Goal: Book appointment/travel/reservation

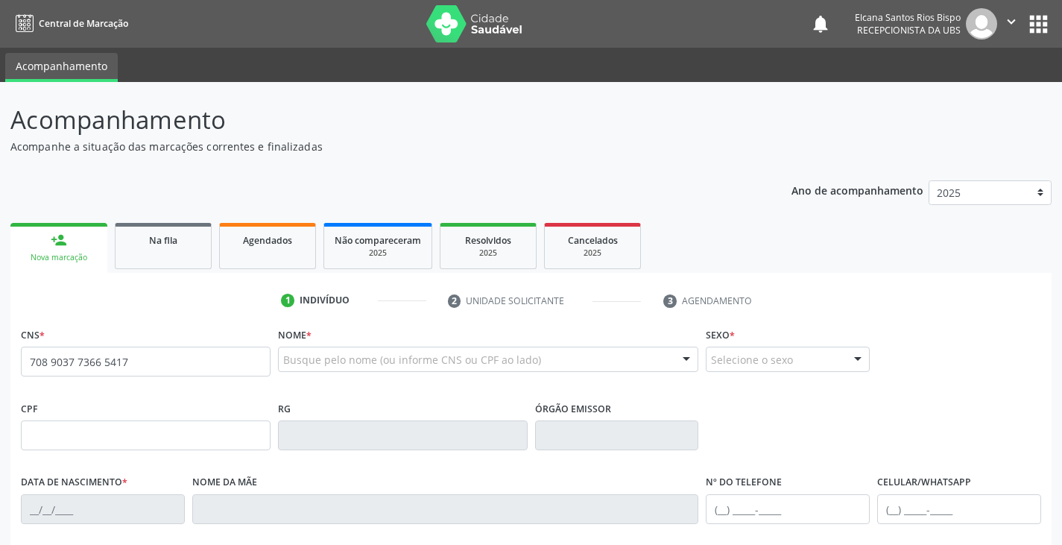
type input "708 9037 7366 5417"
type input "2[DATE]"
type input "[PERSON_NAME]"
type input "[PHONE_NUMBER]"
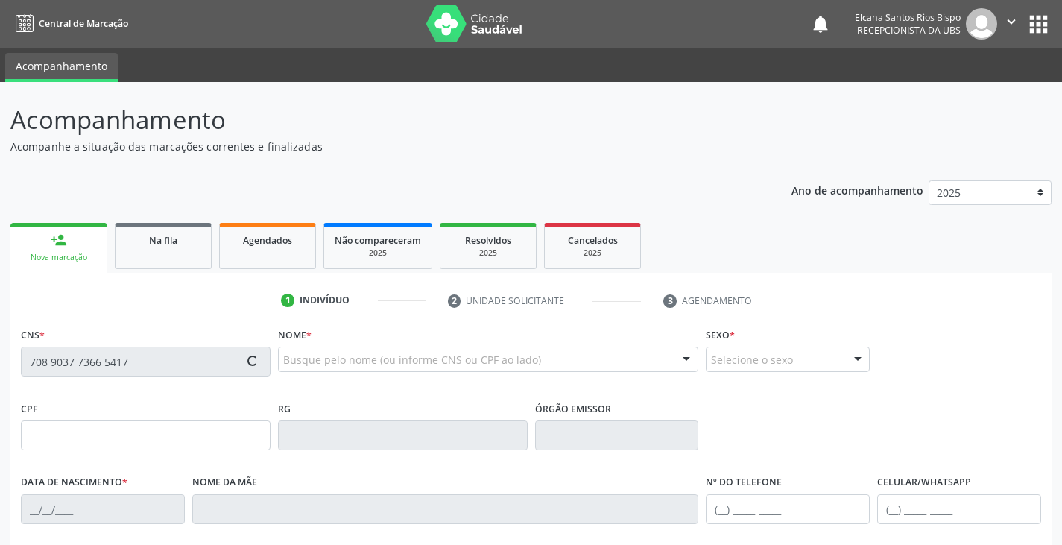
type input "10"
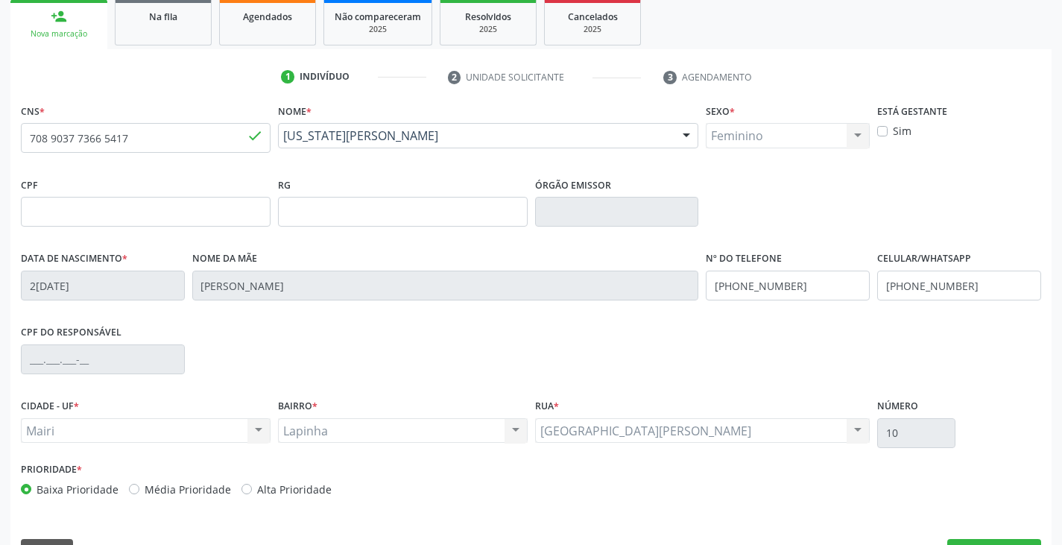
scroll to position [263, 0]
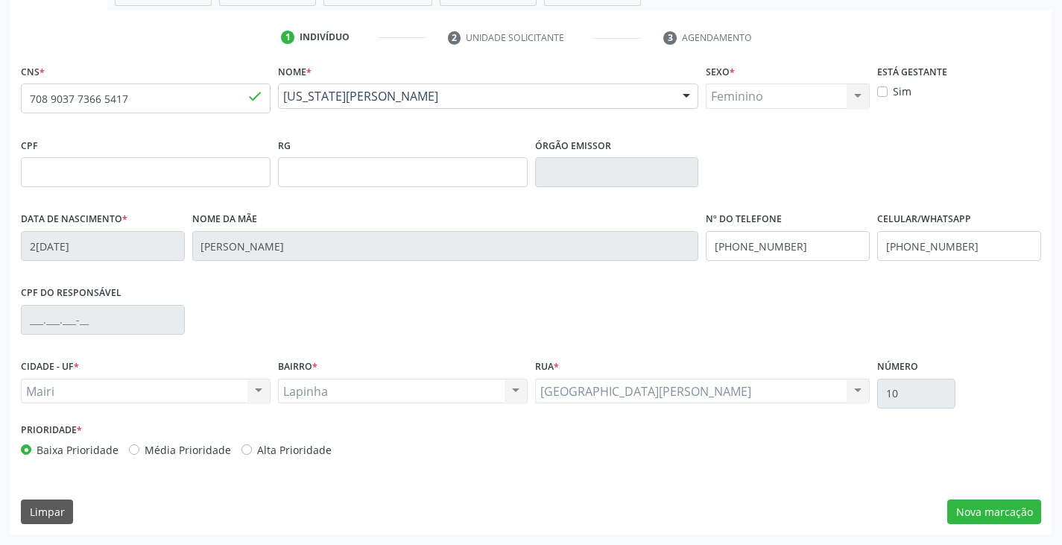
click at [305, 452] on label "Alta Prioridade" at bounding box center [294, 450] width 74 height 16
click at [252, 452] on input "Alta Prioridade" at bounding box center [246, 448] width 10 height 13
radio input "true"
drag, startPoint x: 985, startPoint y: 248, endPoint x: 884, endPoint y: 249, distance: 101.3
click at [884, 249] on input "[PHONE_NUMBER]" at bounding box center [959, 246] width 164 height 30
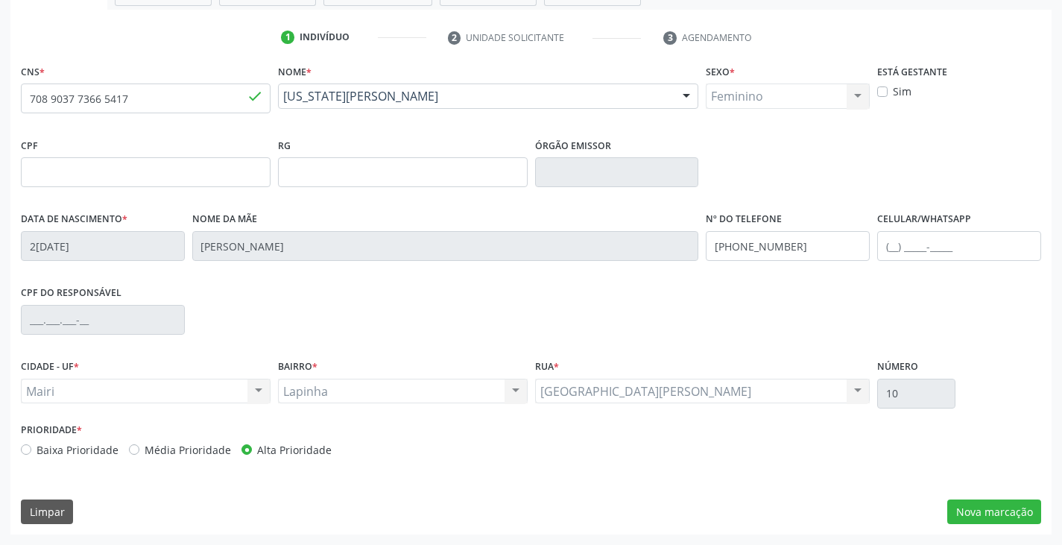
click at [993, 489] on div "CNS * 708 9037 7366 5417 done Nome * [US_STATE][PERSON_NAME] [US_STATE][PERSON_…" at bounding box center [530, 297] width 1041 height 474
click at [998, 504] on button "Nova marcação" at bounding box center [994, 511] width 94 height 25
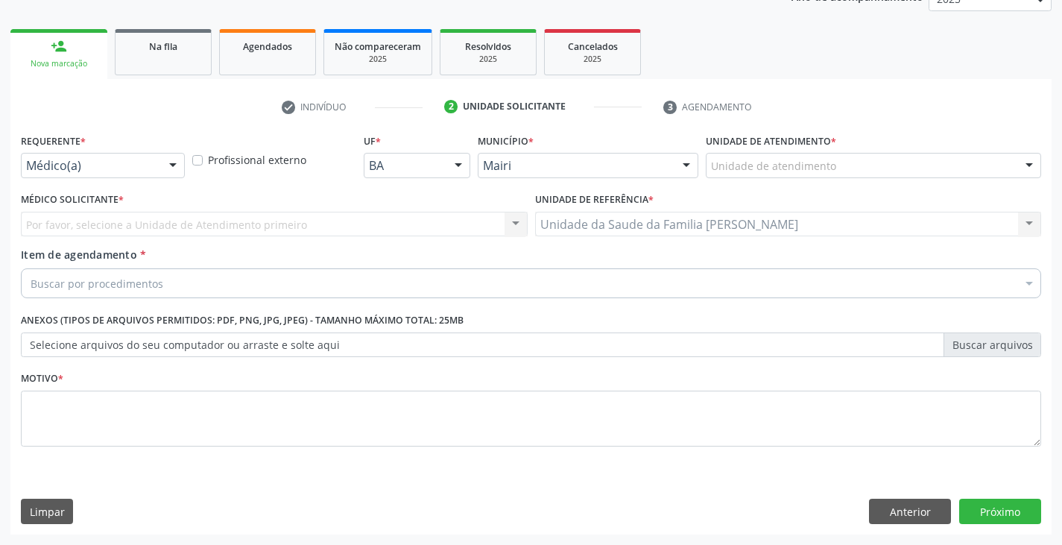
scroll to position [194, 0]
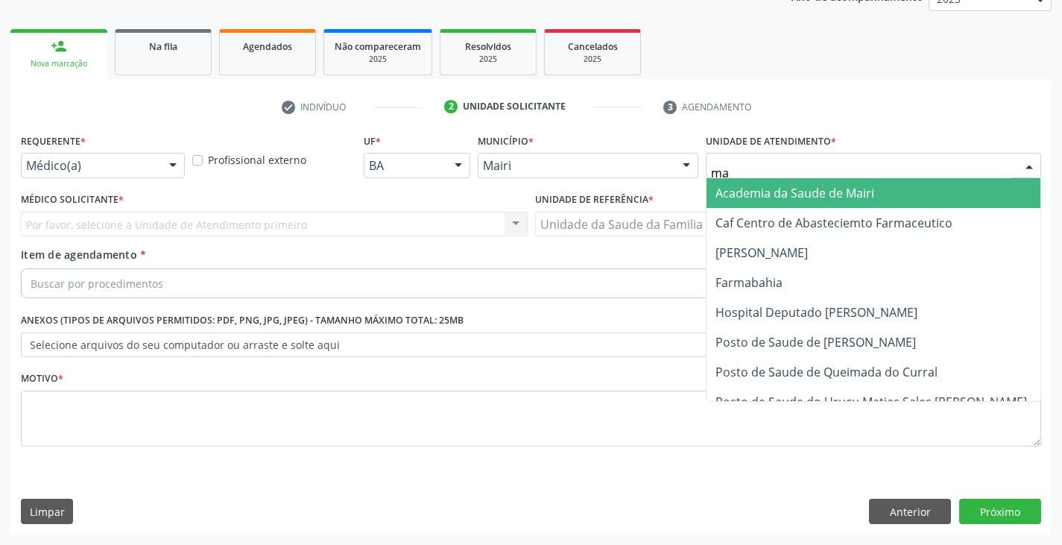
type input "mar"
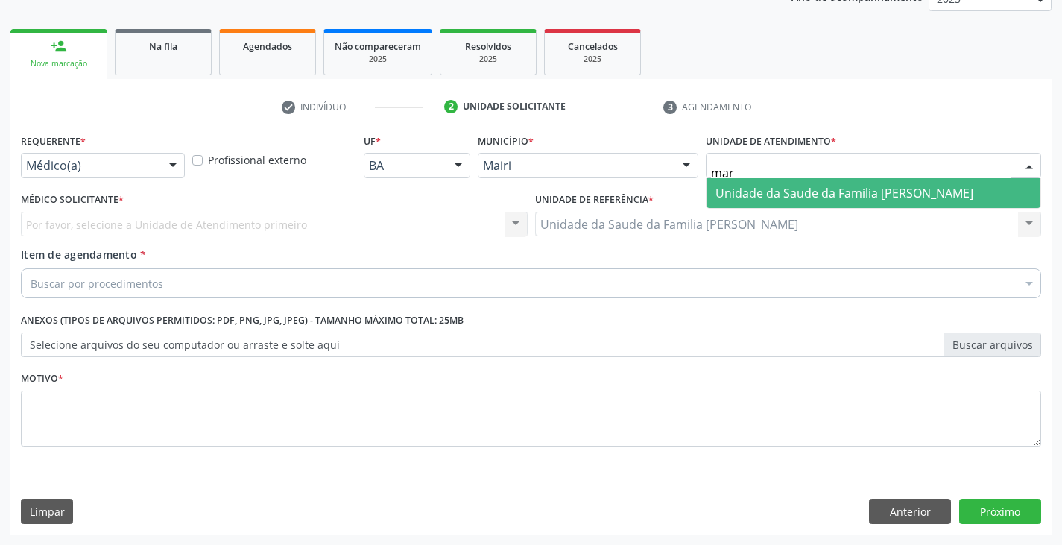
click at [764, 199] on span "Unidade da Saude da Familia [PERSON_NAME]" at bounding box center [844, 193] width 258 height 16
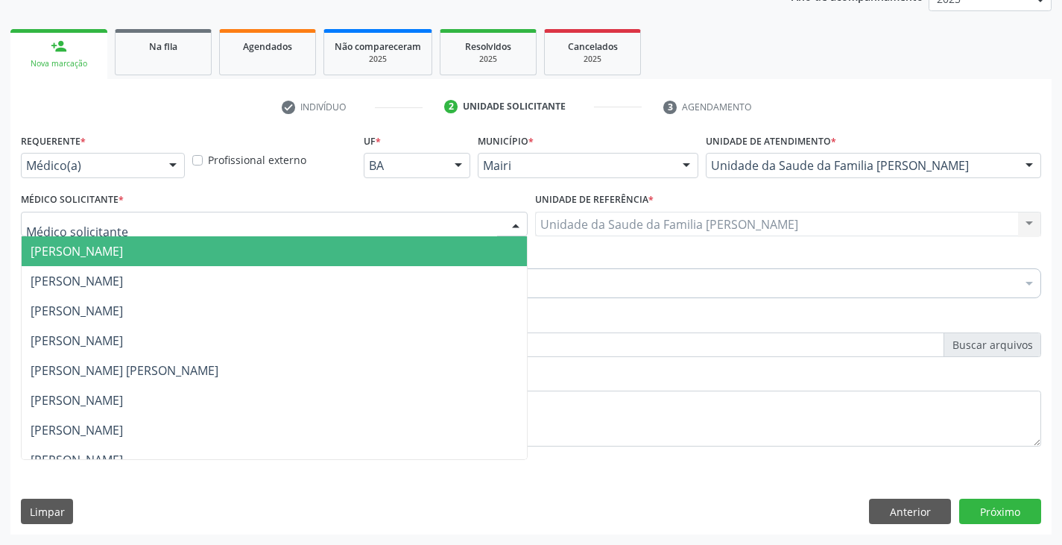
scroll to position [194, 0]
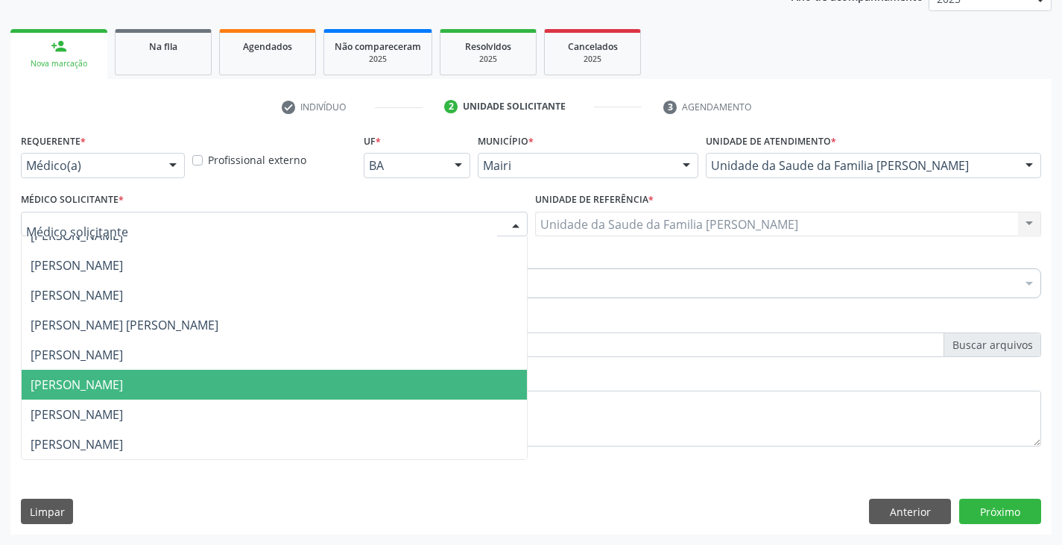
click at [73, 389] on span "[PERSON_NAME]" at bounding box center [77, 384] width 92 height 16
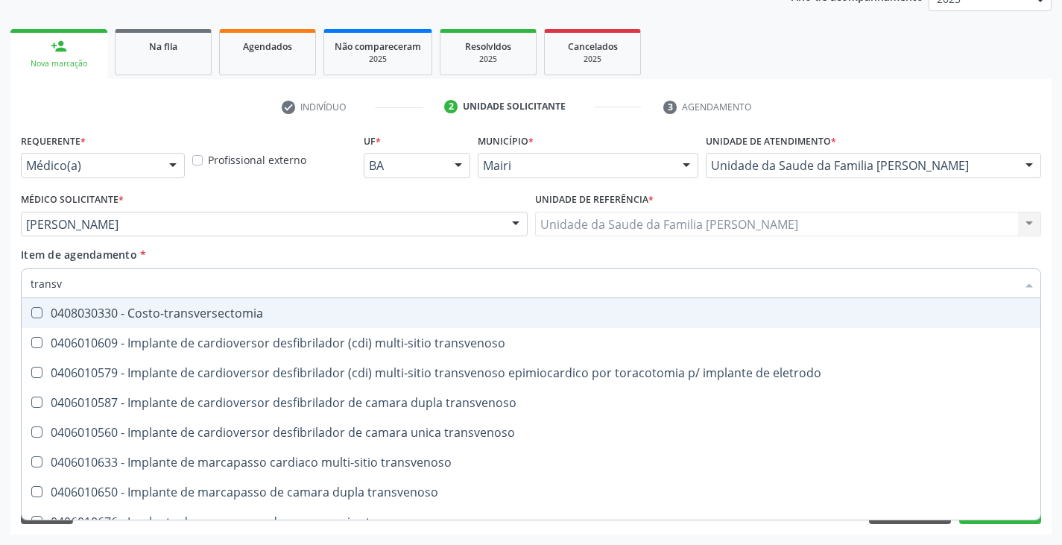
type input "transva"
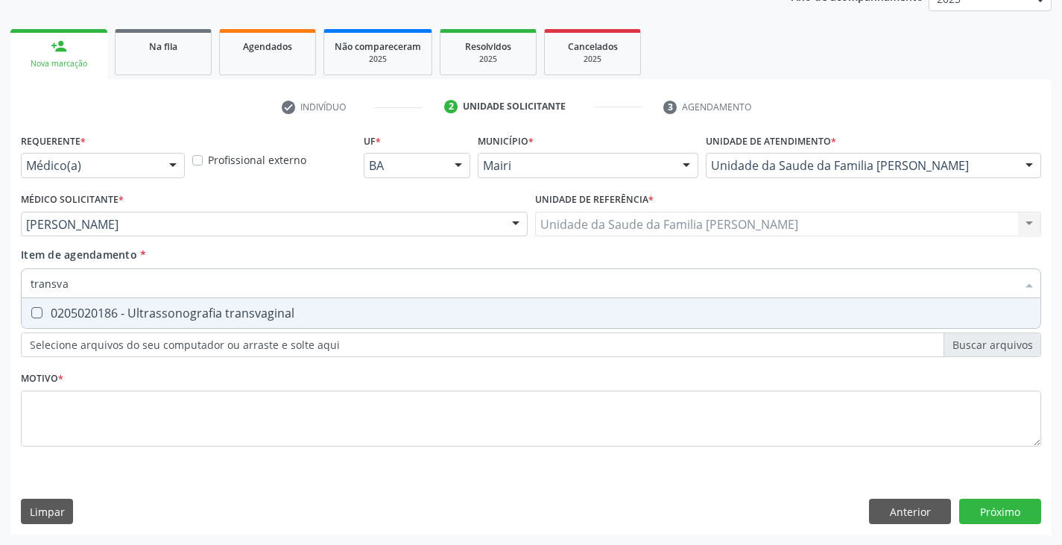
click at [105, 307] on div "0205020186 - Ultrassonografia transvaginal" at bounding box center [531, 313] width 1001 height 12
checkbox transvaginal "true"
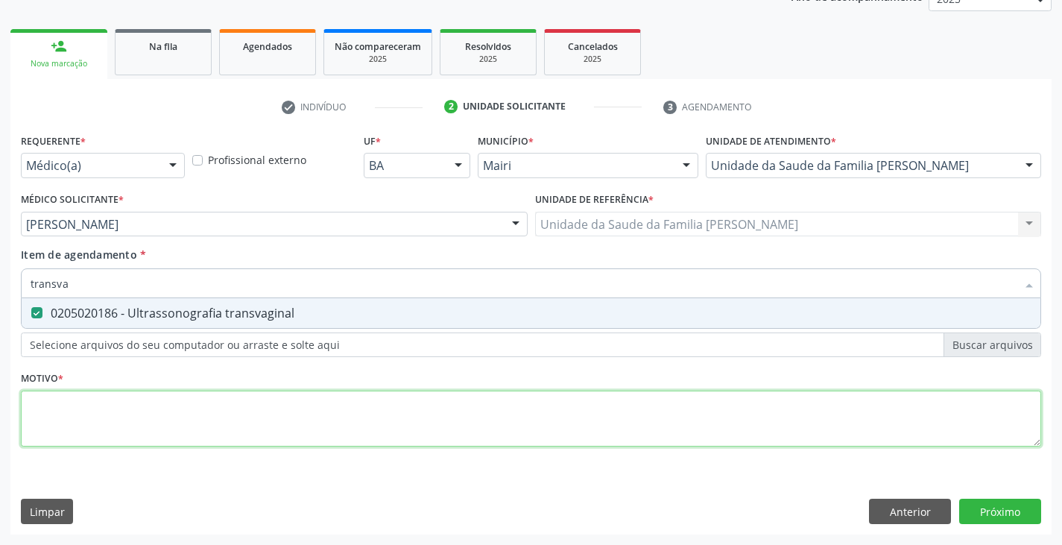
click at [110, 408] on div "Requerente * Médico(a) Médico(a) Enfermeiro(a) Paciente Nenhum resultado encont…" at bounding box center [531, 298] width 1020 height 337
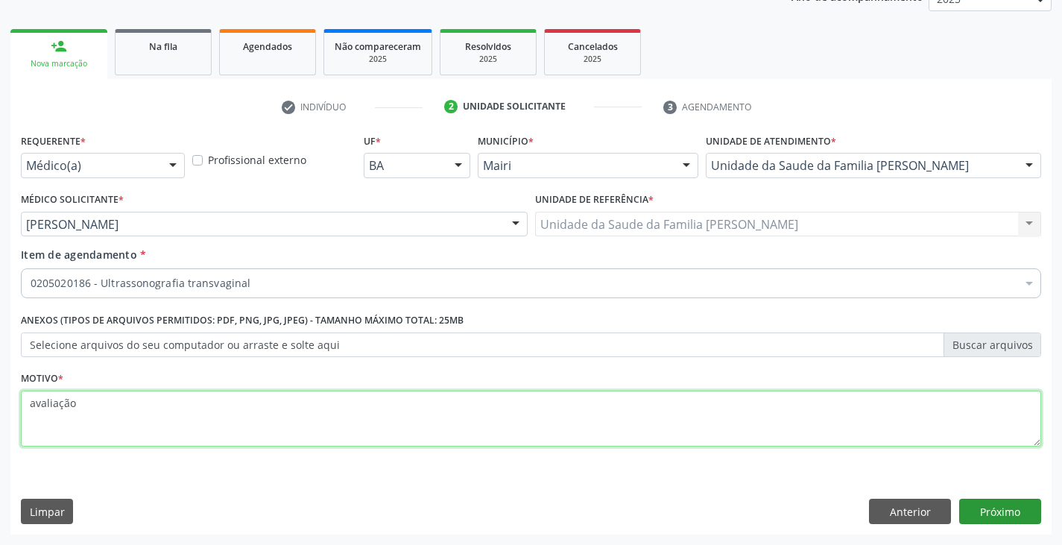
type textarea "avaliação"
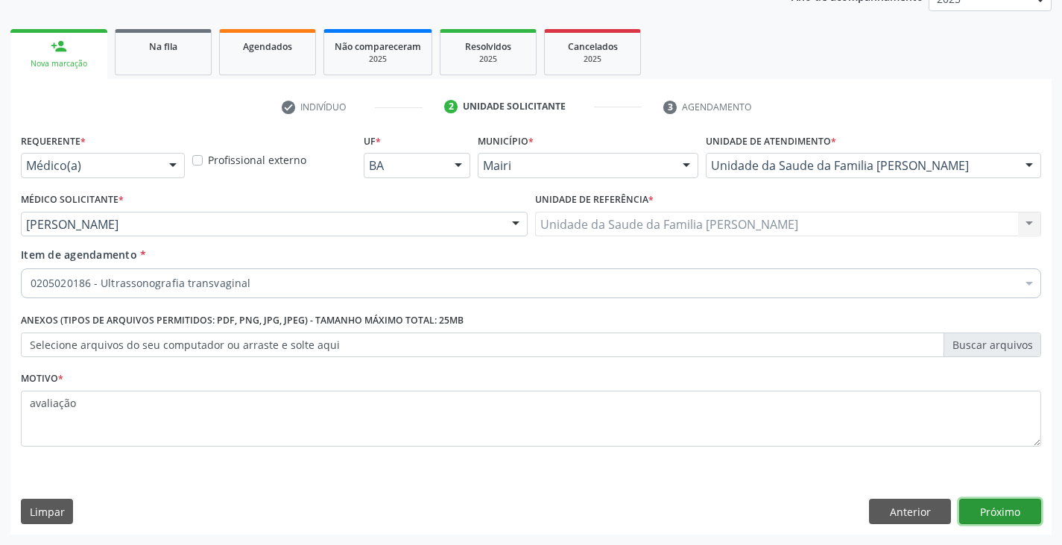
click at [1005, 513] on button "Próximo" at bounding box center [1000, 510] width 82 height 25
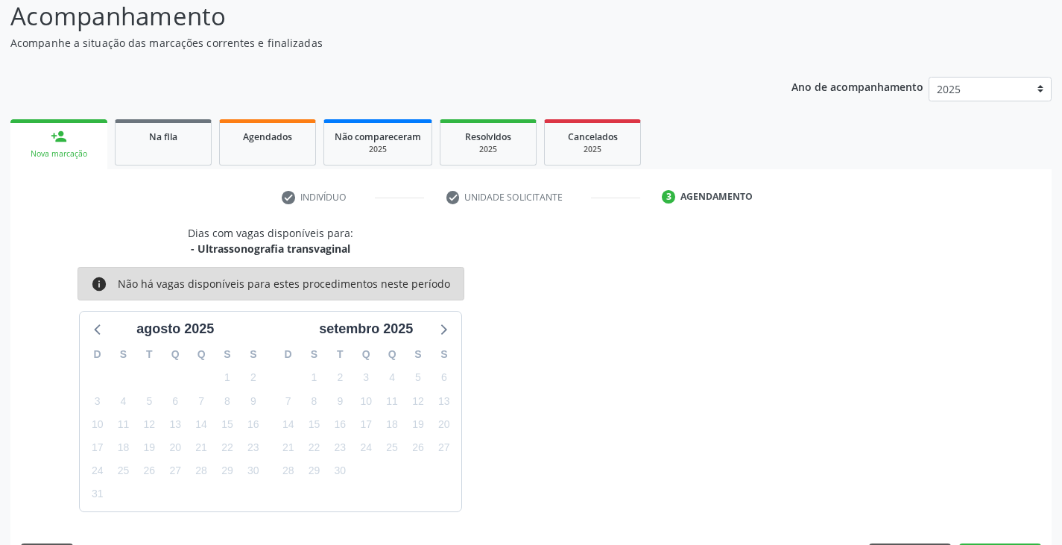
scroll to position [148, 0]
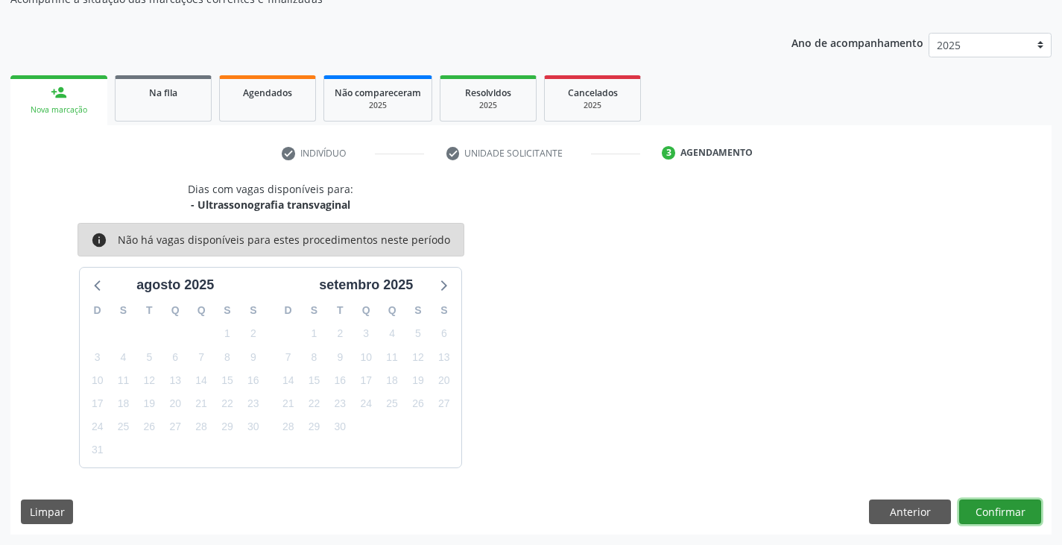
click at [1012, 506] on button "Confirmar" at bounding box center [1000, 511] width 82 height 25
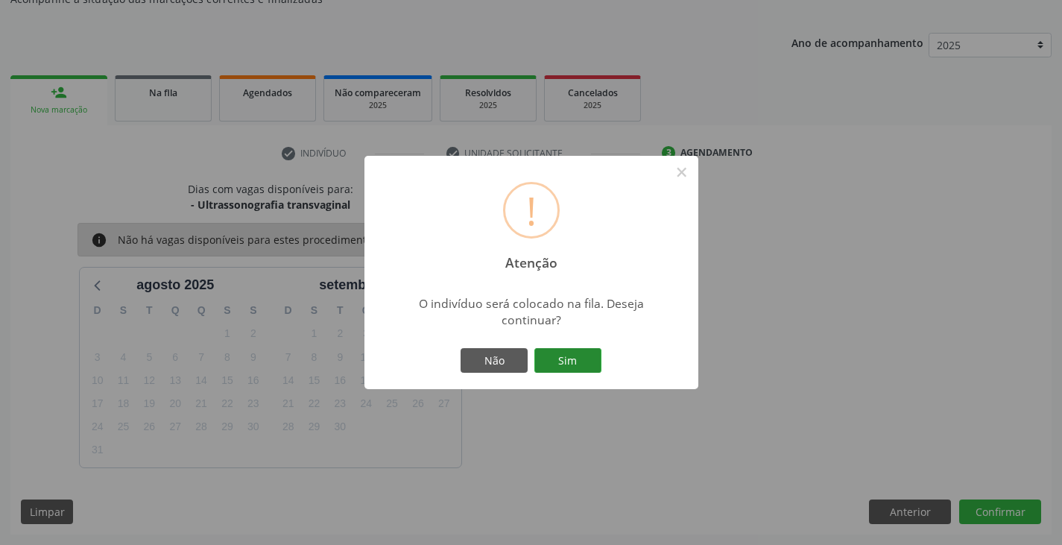
click at [586, 361] on button "Sim" at bounding box center [567, 360] width 67 height 25
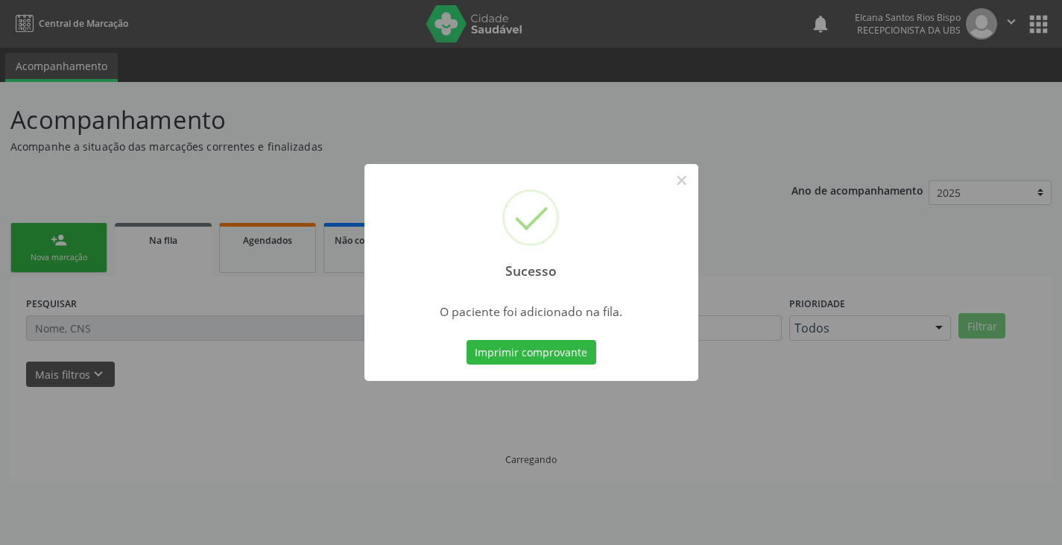
scroll to position [0, 0]
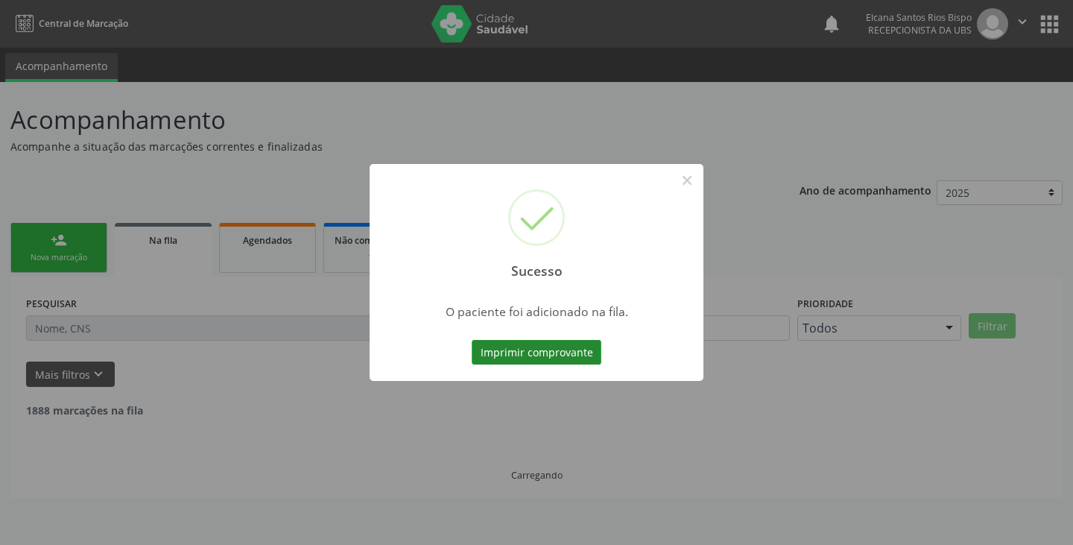
click at [588, 353] on button "Imprimir comprovante" at bounding box center [537, 352] width 130 height 25
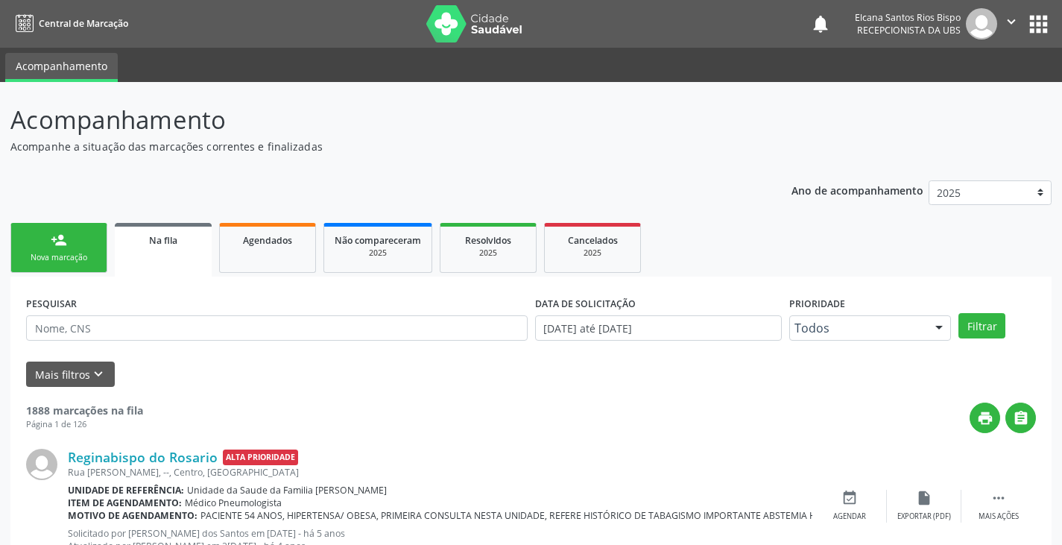
click at [57, 241] on div "person_add" at bounding box center [59, 240] width 16 height 16
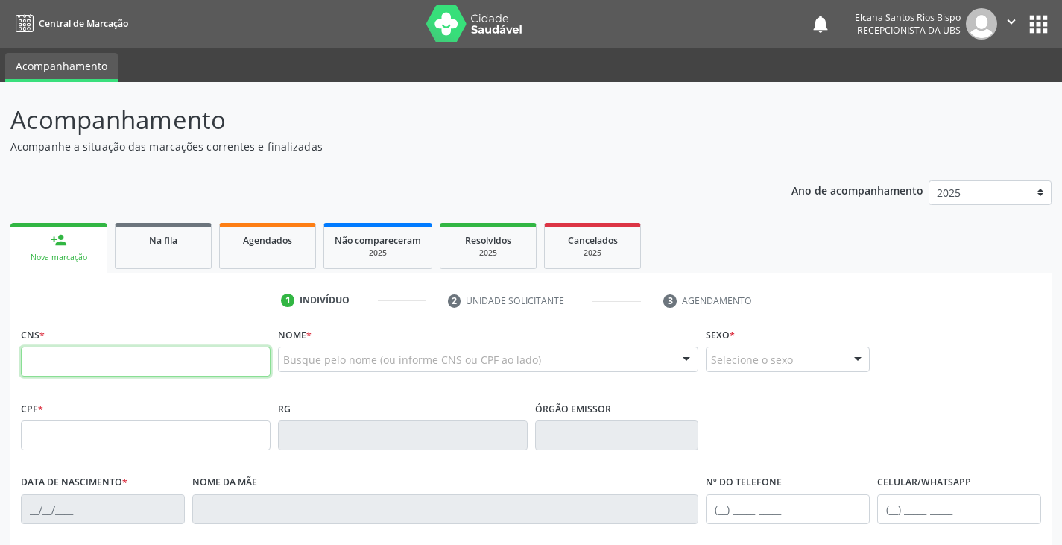
click at [173, 359] on input "text" at bounding box center [146, 361] width 250 height 30
paste input "708 9037 7366 5417"
type input "708 9037 7366 5417"
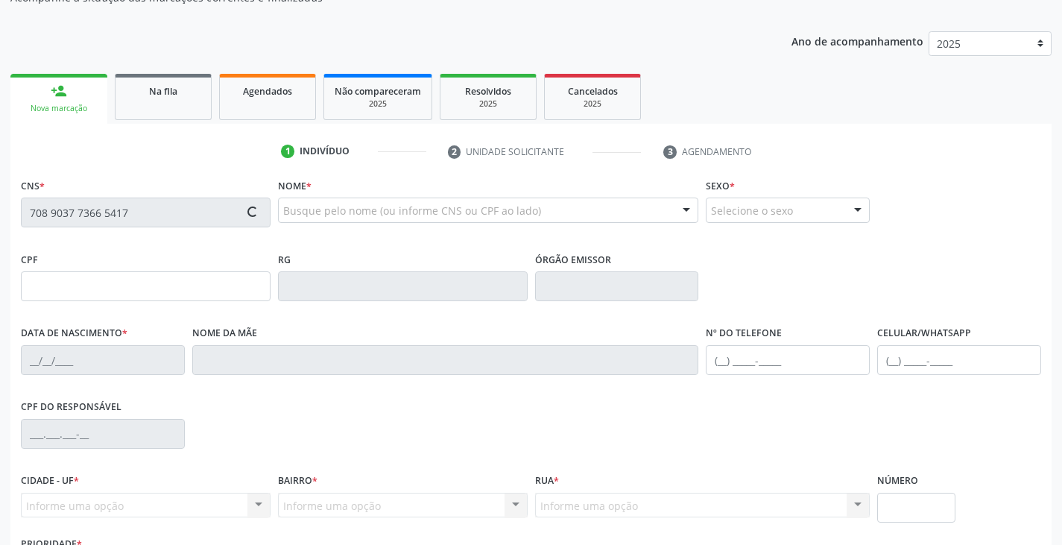
scroll to position [263, 0]
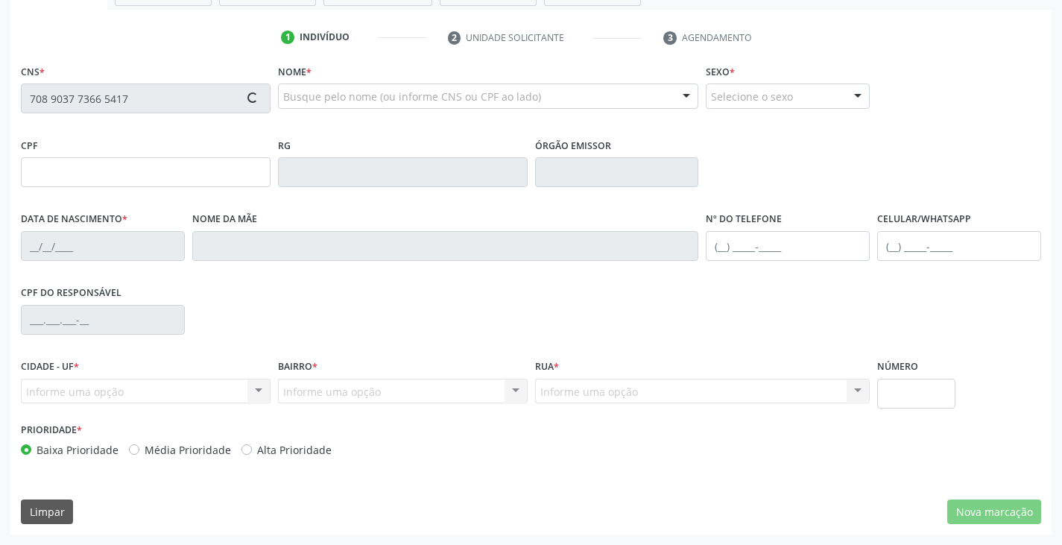
type input "2[DATE]"
type input "[PERSON_NAME]"
type input "[PHONE_NUMBER]"
type input "10"
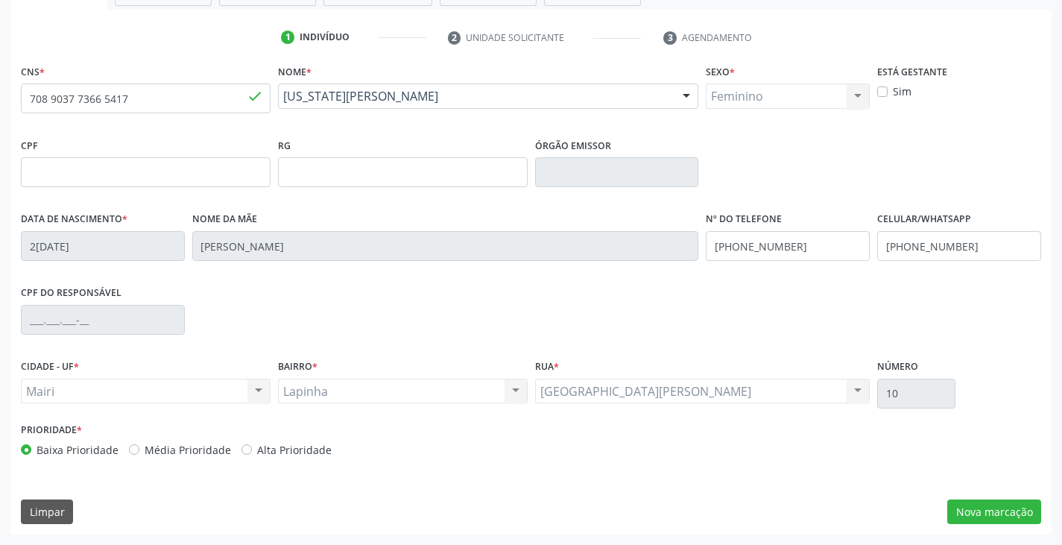
click at [319, 444] on label "Alta Prioridade" at bounding box center [294, 450] width 74 height 16
click at [252, 444] on input "Alta Prioridade" at bounding box center [246, 448] width 10 height 13
radio input "true"
drag, startPoint x: 986, startPoint y: 252, endPoint x: 866, endPoint y: 236, distance: 121.7
click at [866, 236] on div "Data de nascimento * 2[DATE] Nome da mãe [PERSON_NAME] Nº do Telefone [PHONE_NU…" at bounding box center [530, 245] width 1027 height 74
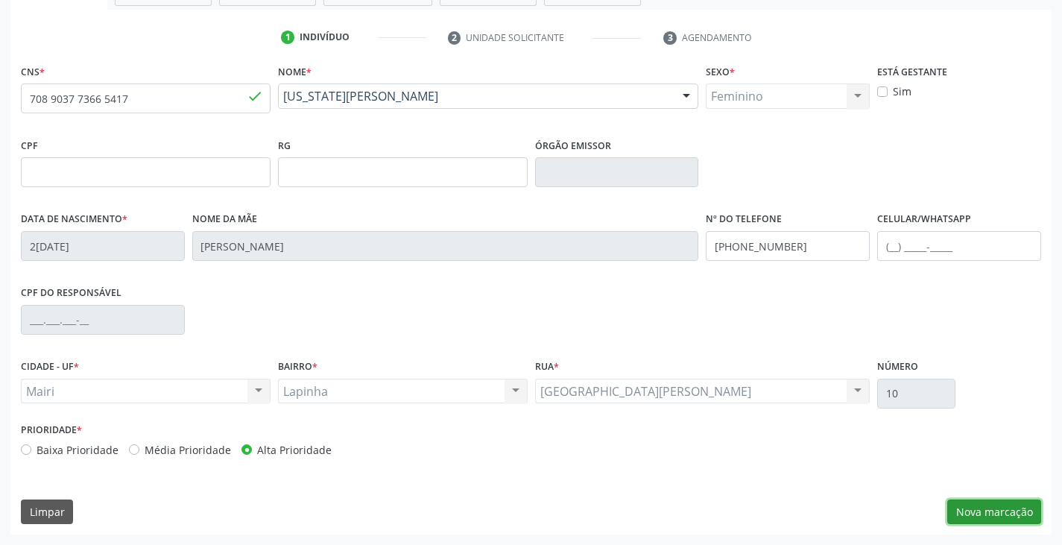
drag, startPoint x: 969, startPoint y: 515, endPoint x: 860, endPoint y: 516, distance: 108.8
click at [860, 516] on div "Limpar Nova marcação" at bounding box center [531, 511] width 1020 height 25
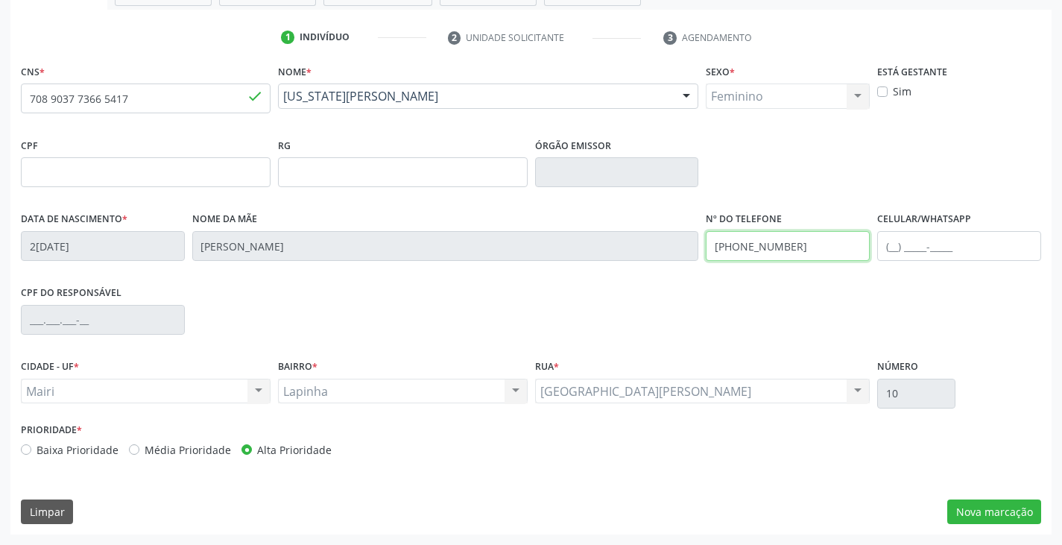
click at [676, 244] on div "Data de nascimento * 2[DATE] Nome da mãe [PERSON_NAME] Nº do Telefone [PHONE_NU…" at bounding box center [530, 245] width 1027 height 74
type input "[PHONE_NUMBER]"
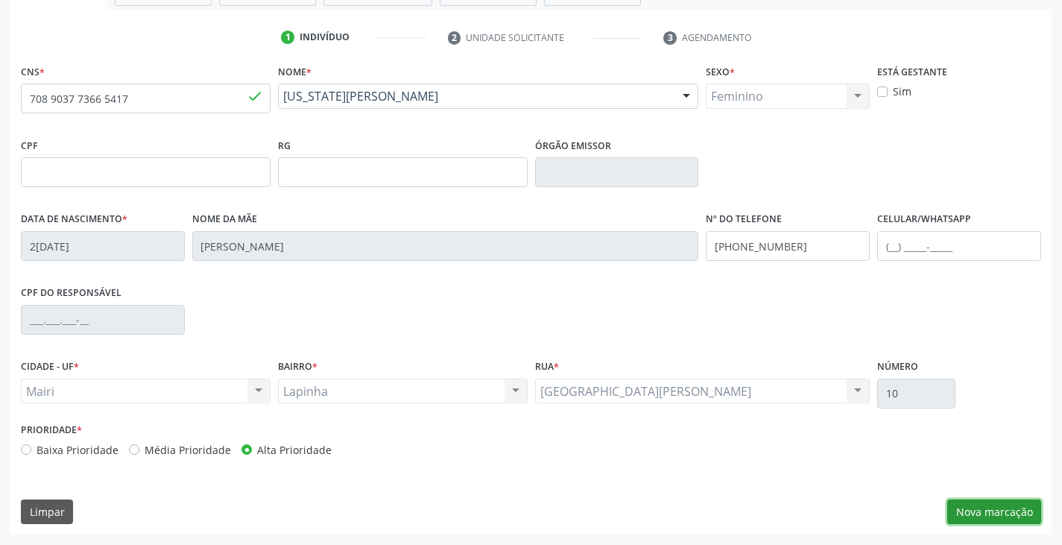
click at [980, 516] on button "Nova marcação" at bounding box center [994, 511] width 94 height 25
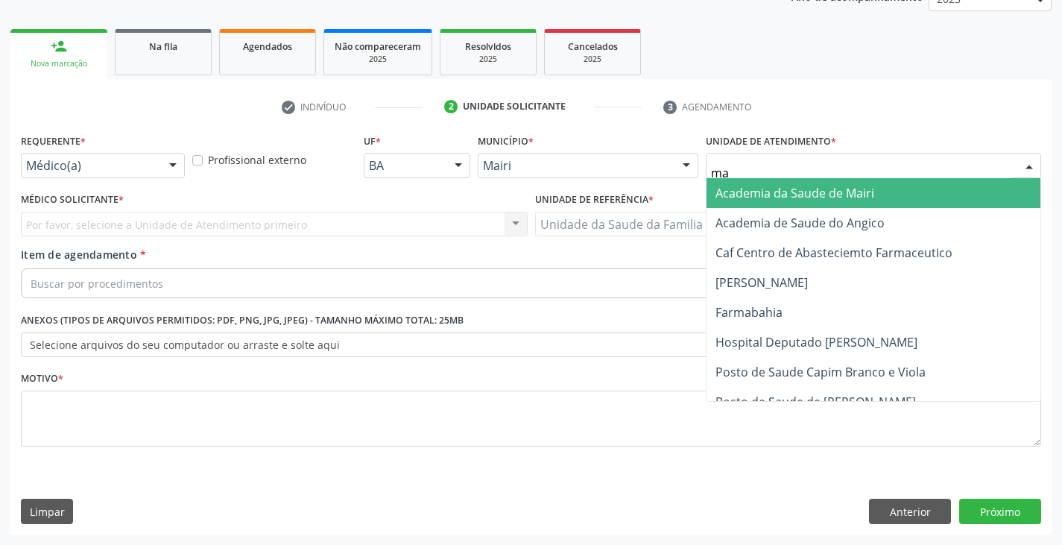
type input "mar"
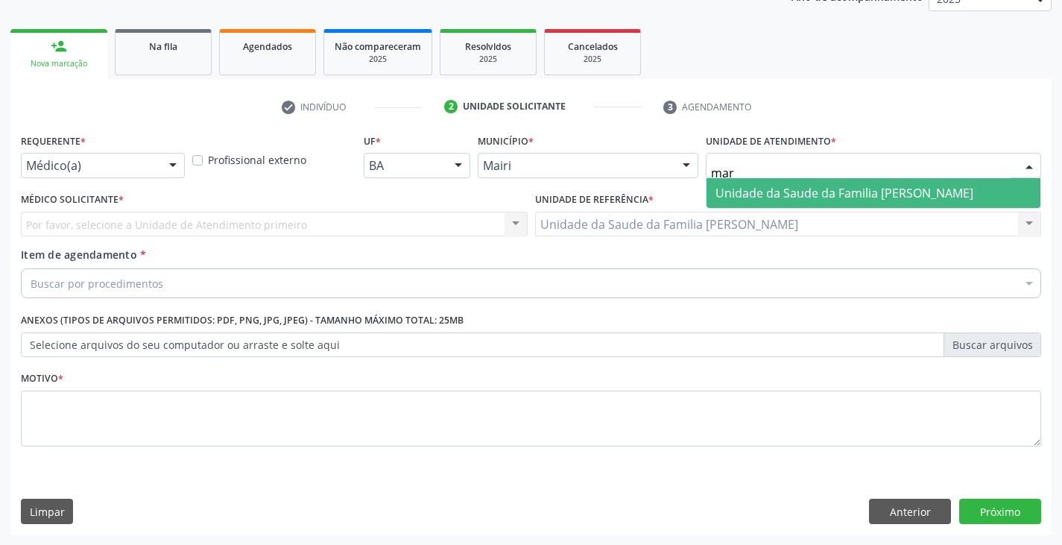
click at [727, 189] on span "Unidade da Saude da Familia [PERSON_NAME]" at bounding box center [844, 193] width 258 height 16
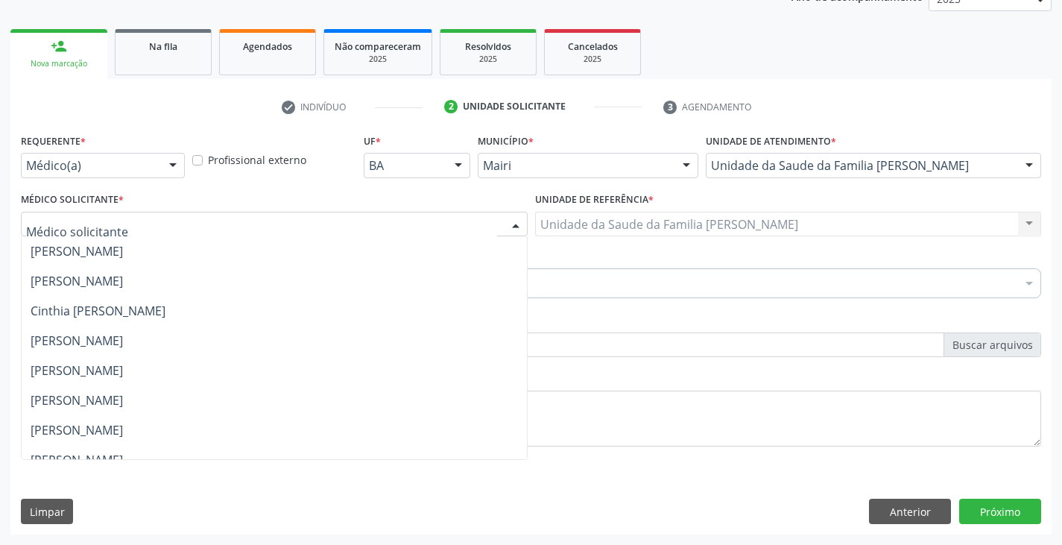
scroll to position [194, 0]
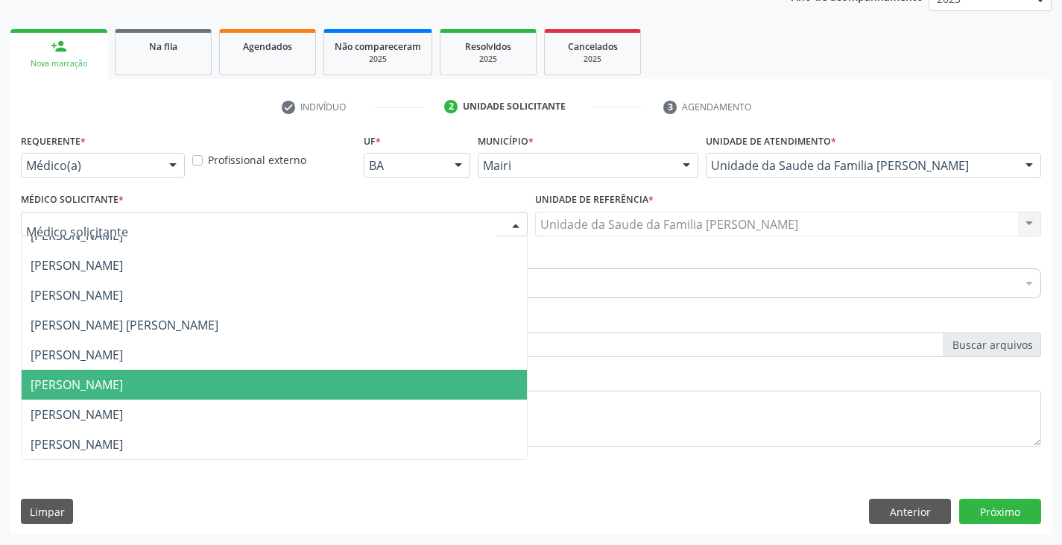
click at [108, 388] on span "[PERSON_NAME]" at bounding box center [77, 384] width 92 height 16
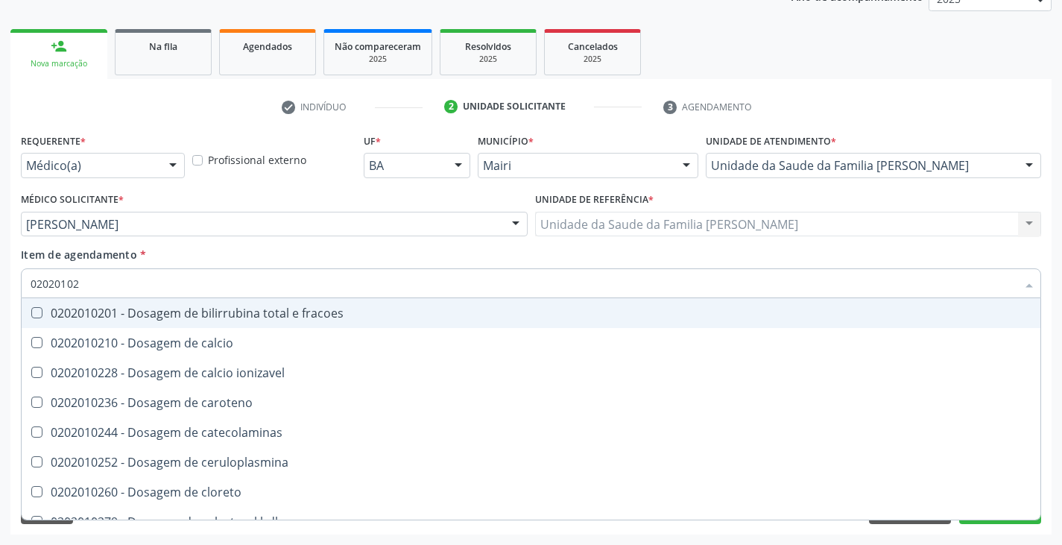
type input "020201029"
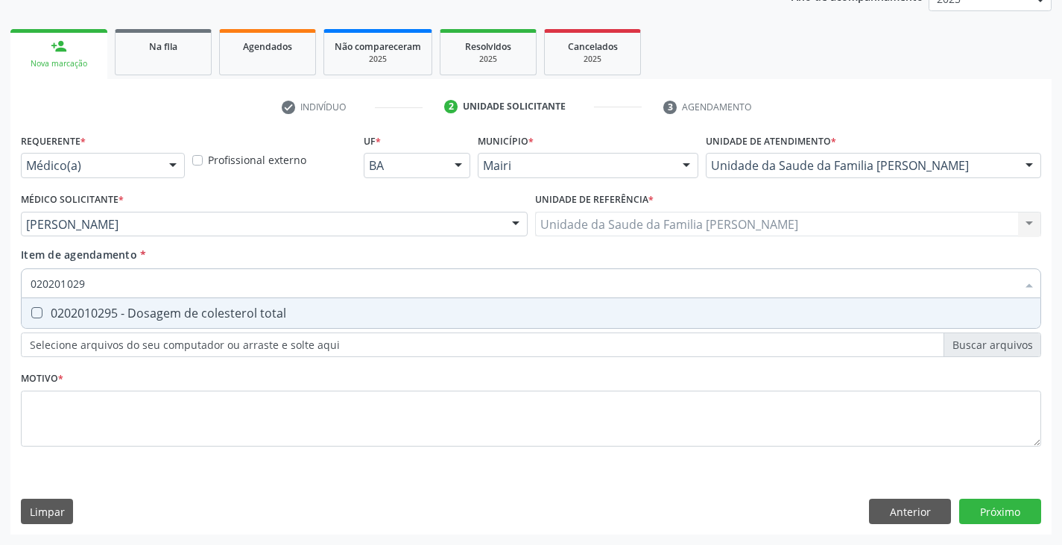
click at [91, 309] on div "0202010295 - Dosagem de colesterol total" at bounding box center [531, 313] width 1001 height 12
checkbox total "true"
type input "02020102"
checkbox total "false"
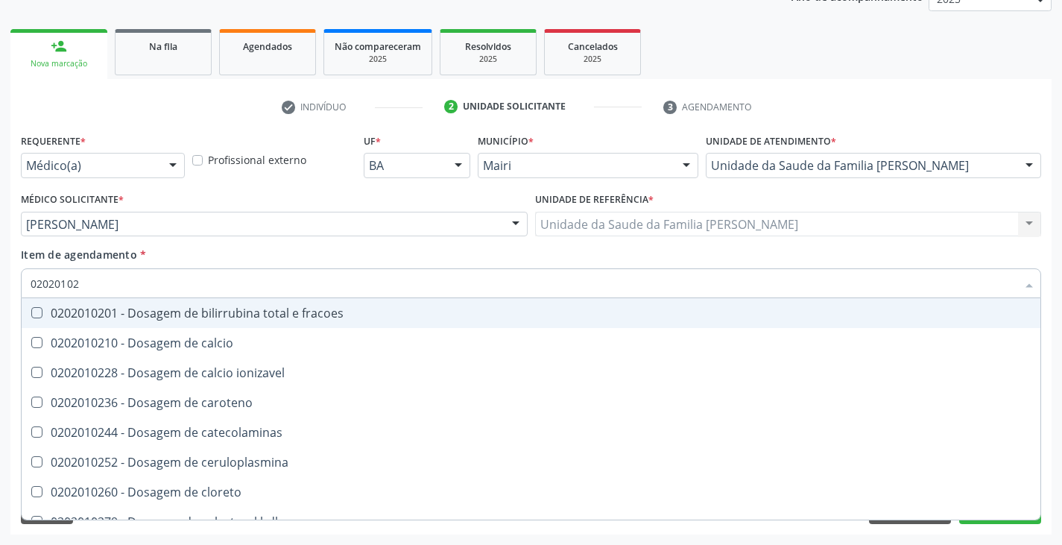
type input "020201028"
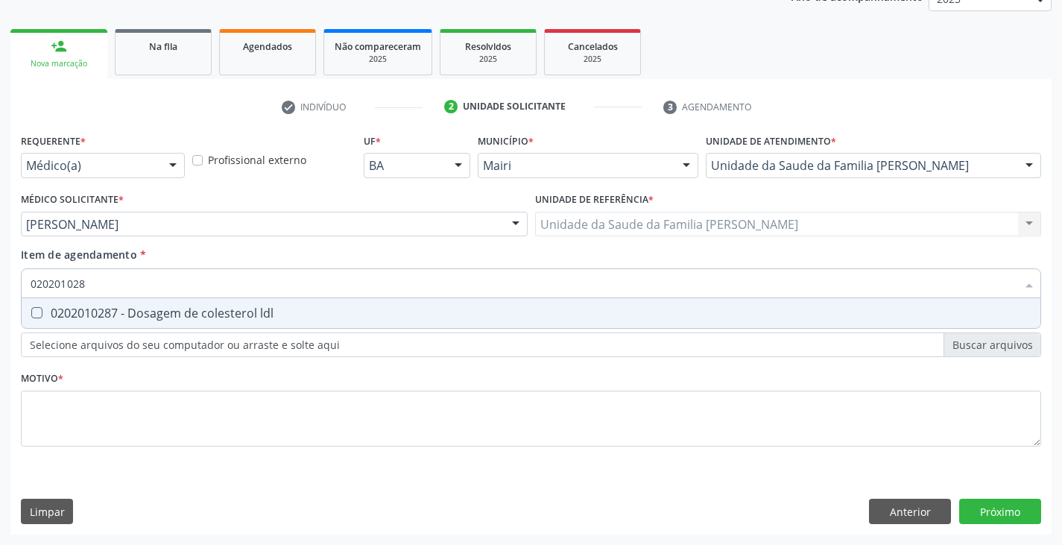
click at [90, 311] on div "0202010287 - Dosagem de colesterol ldl" at bounding box center [531, 313] width 1001 height 12
checkbox ldl "true"
type input "02020102"
checkbox ldl "false"
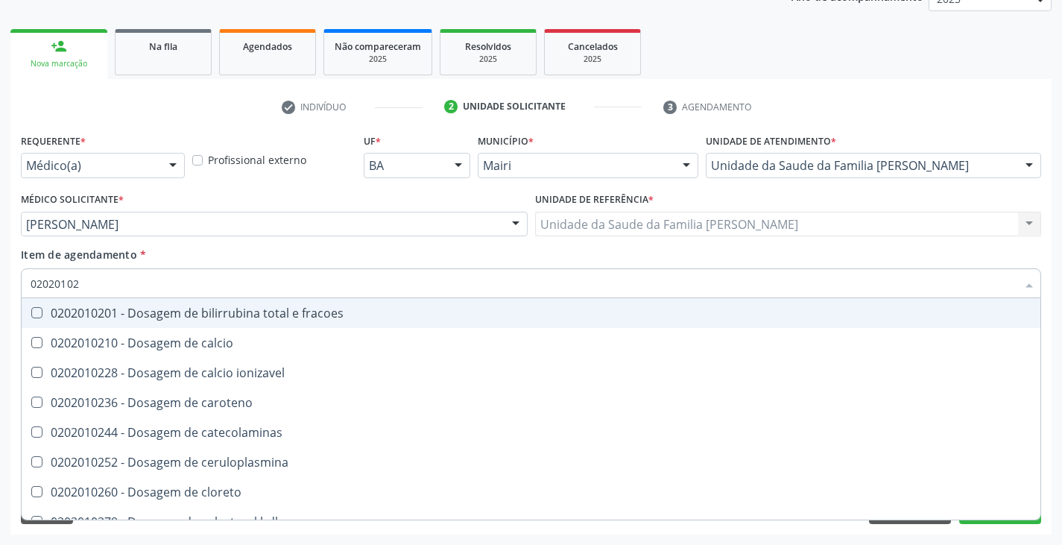
type input "020201027"
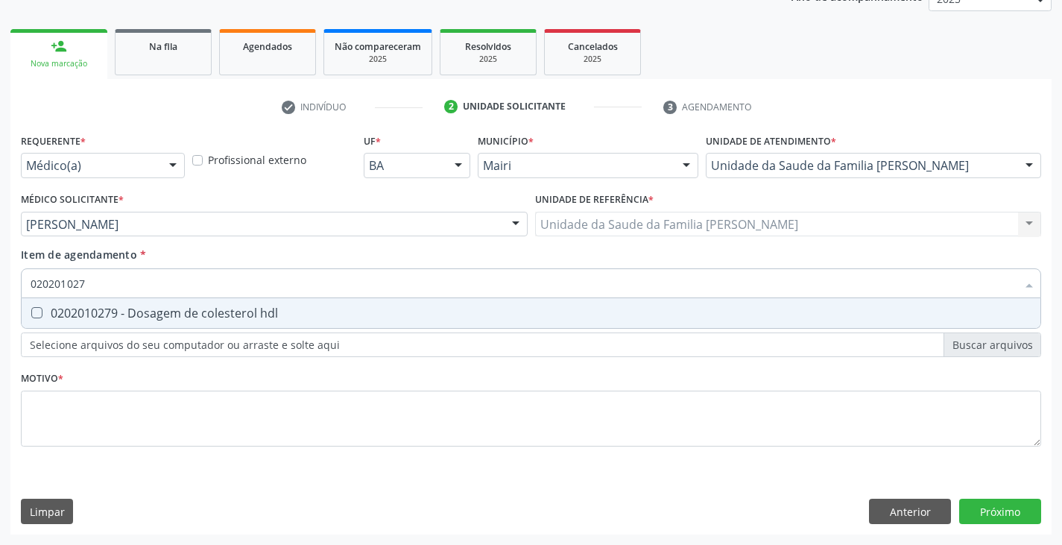
click at [90, 311] on div "0202010279 - Dosagem de colesterol hdl" at bounding box center [531, 313] width 1001 height 12
checkbox hdl "true"
type input "02020102"
checkbox hdl "false"
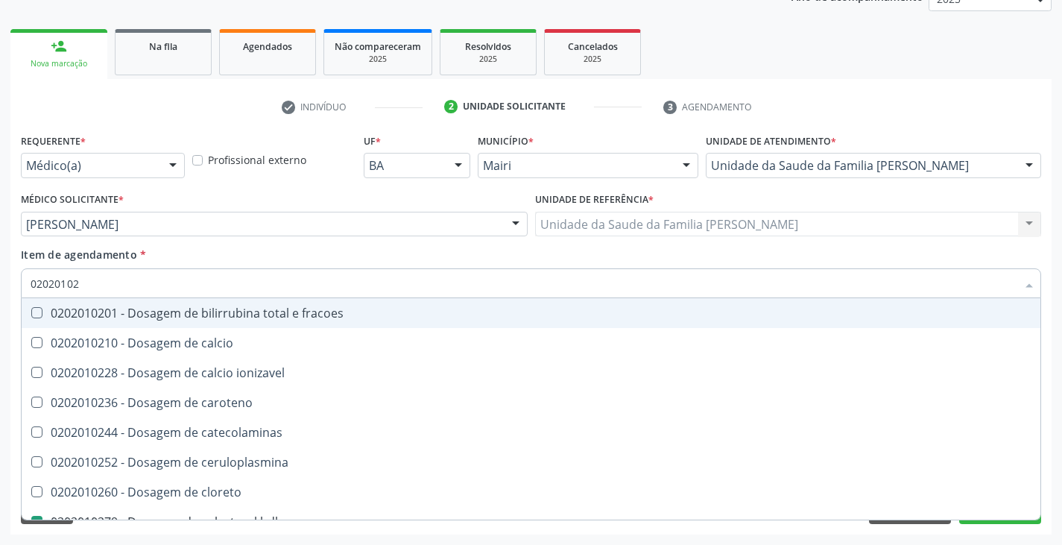
type input "0202010"
checkbox hdl "false"
checkbox ldl "false"
checkbox total "false"
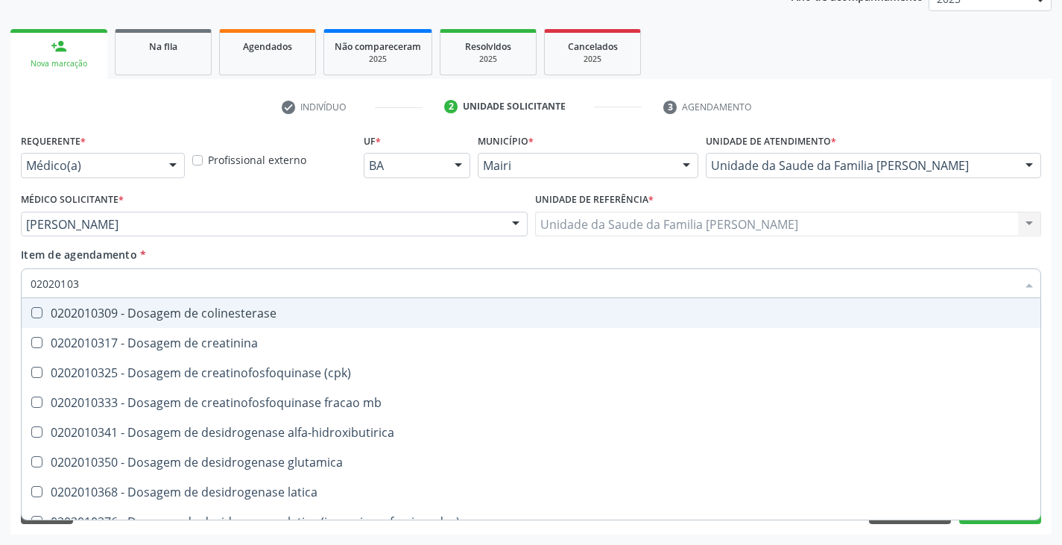
type input "020201031"
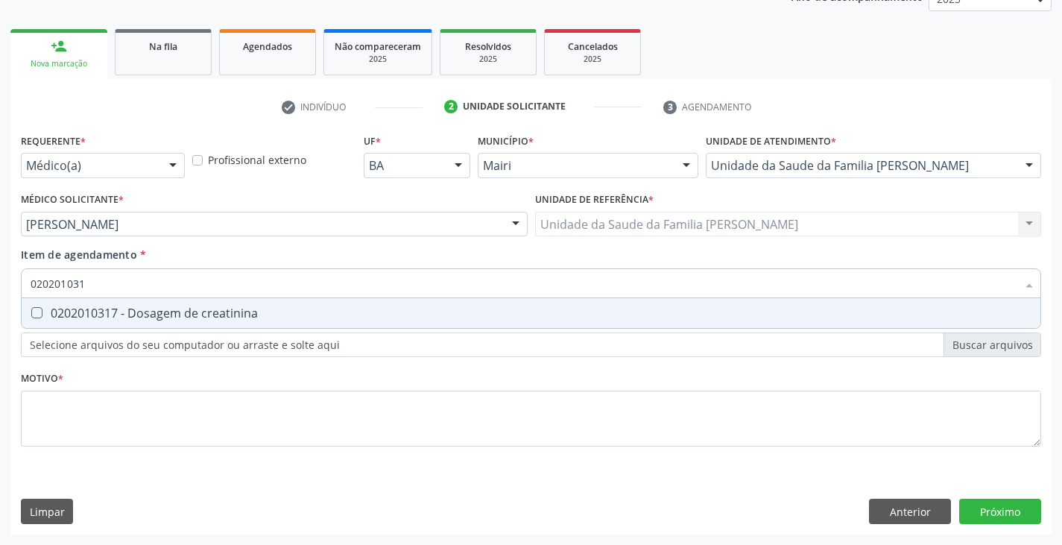
click at [90, 311] on div "0202010317 - Dosagem de creatinina" at bounding box center [531, 313] width 1001 height 12
checkbox creatinina "true"
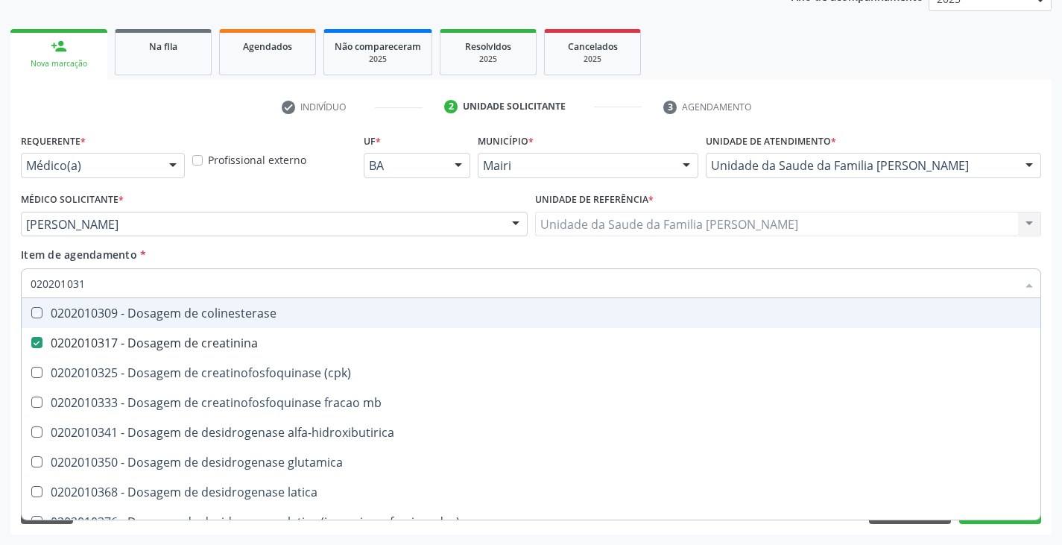
type input "02020103"
checkbox colinesterase "false"
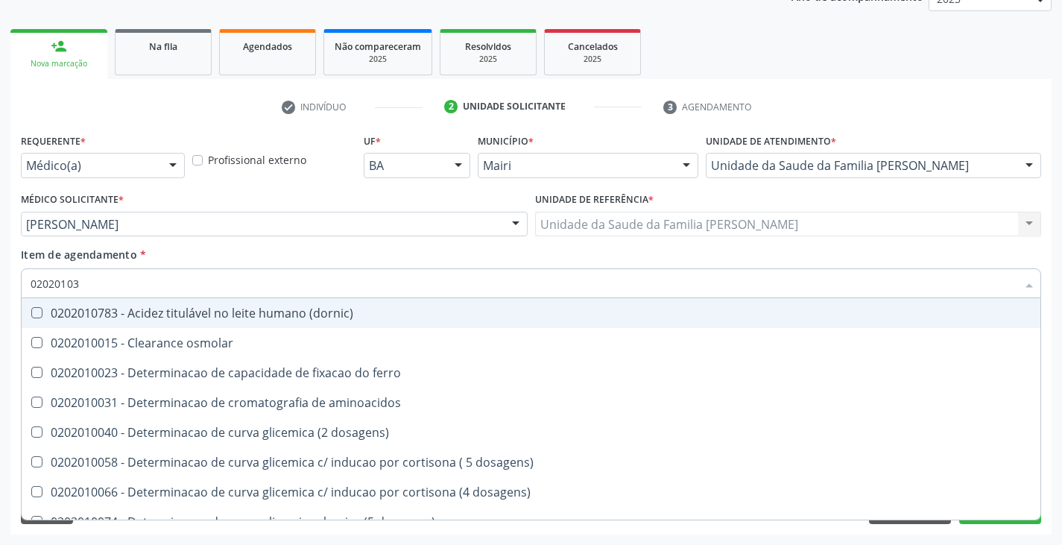
type input "0202010"
checkbox osmolar "false"
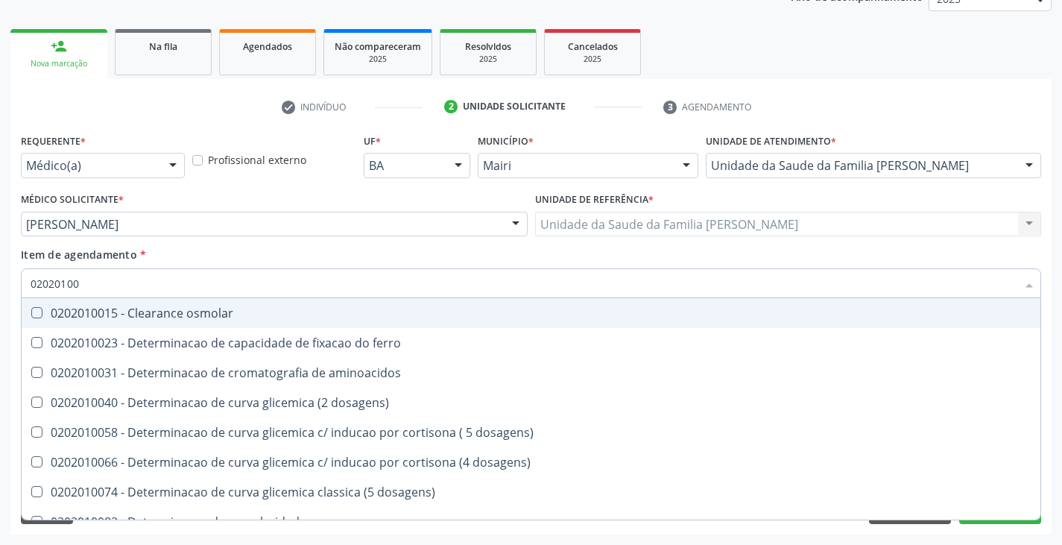
type input "020201004"
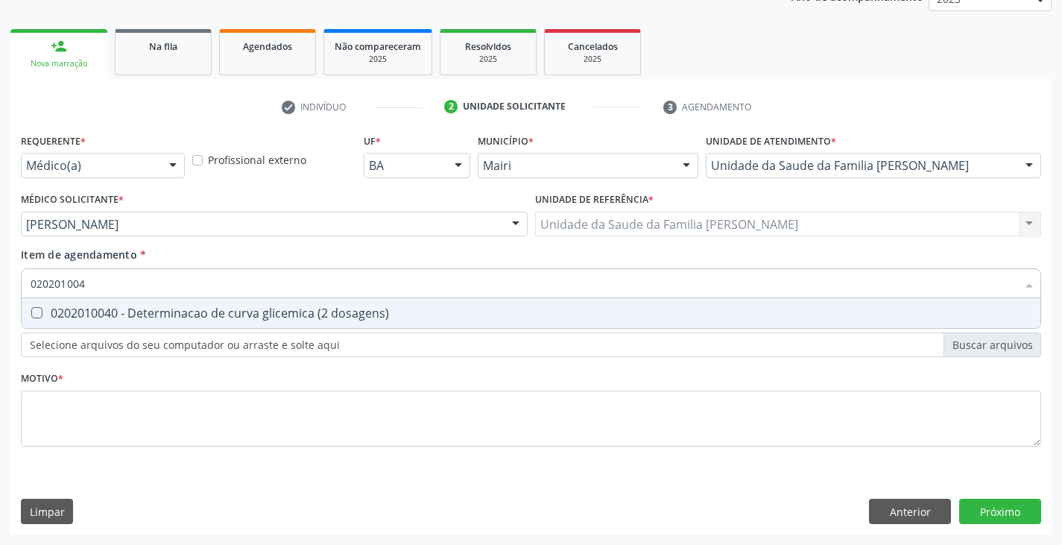
click at [89, 311] on div "0202010040 - Determinacao de curva glicemica (2 dosagens)" at bounding box center [531, 313] width 1001 height 12
checkbox dosagens\) "true"
type input "02020100"
checkbox dosagens\) "false"
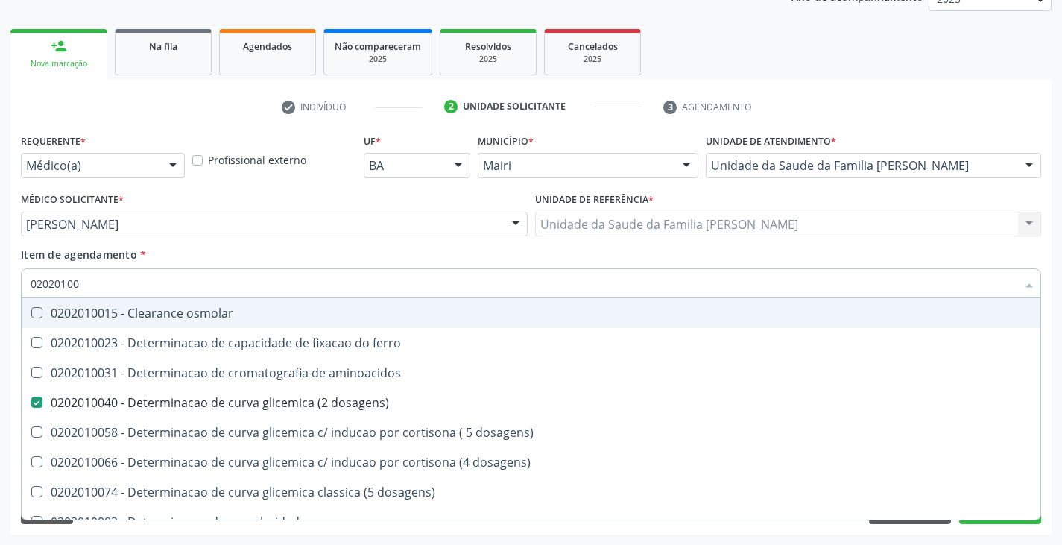
type input "0202010"
checkbox dosagens\) "false"
checkbox dosagens\) "true"
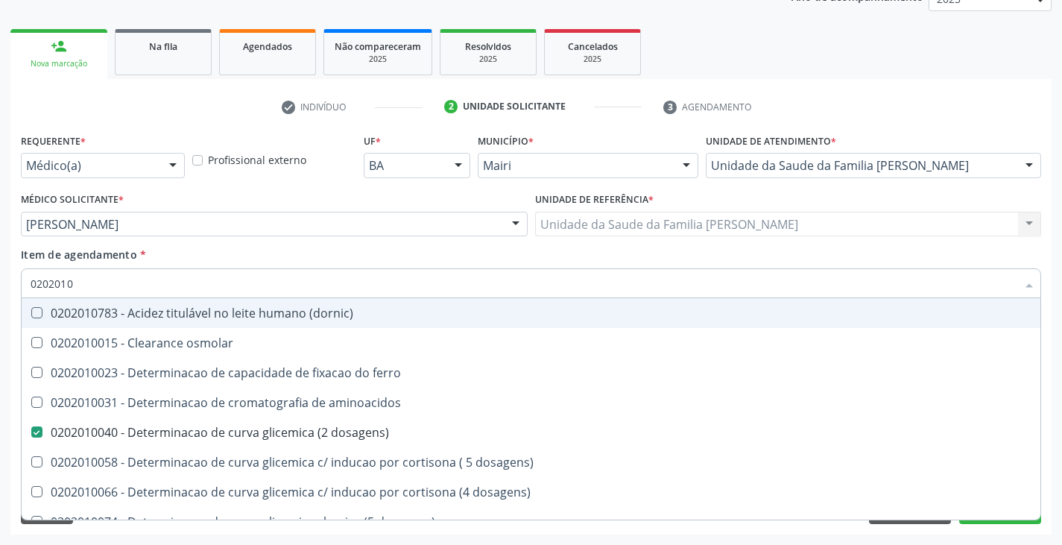
type input "02020106"
checkbox dosagens\) "false"
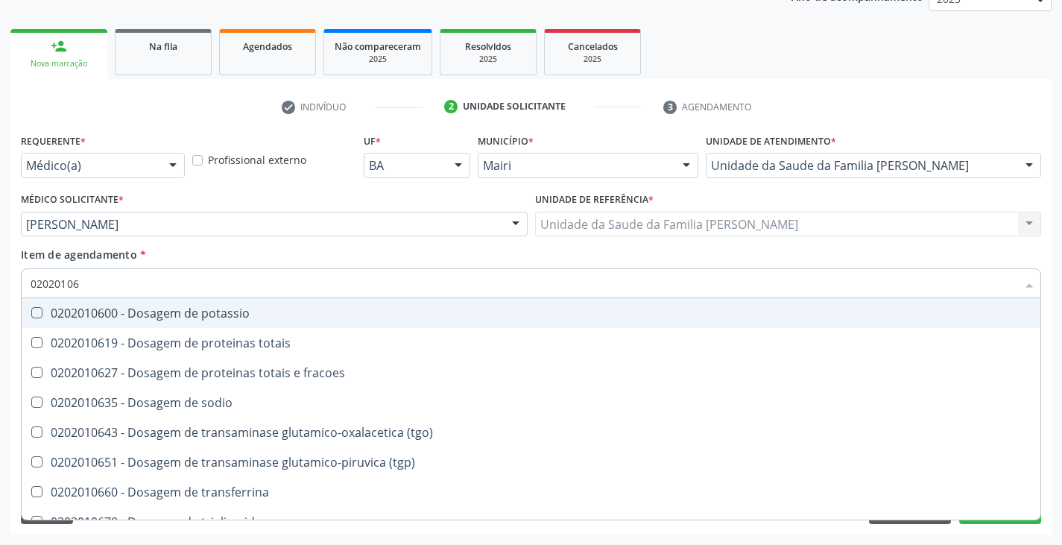
type input "020201060"
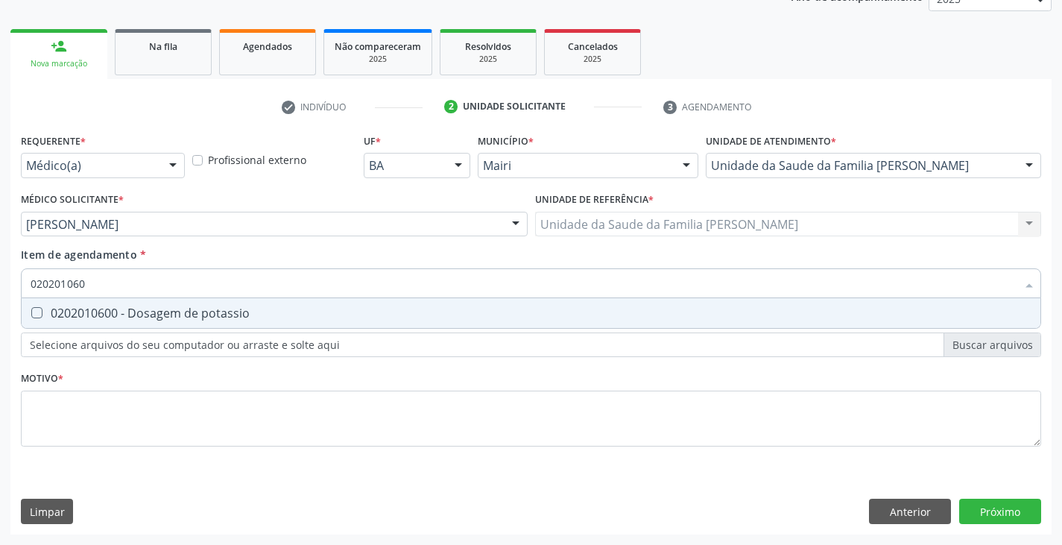
click at [89, 311] on div "0202010600 - Dosagem de potassio" at bounding box center [531, 313] width 1001 height 12
checkbox potassio "true"
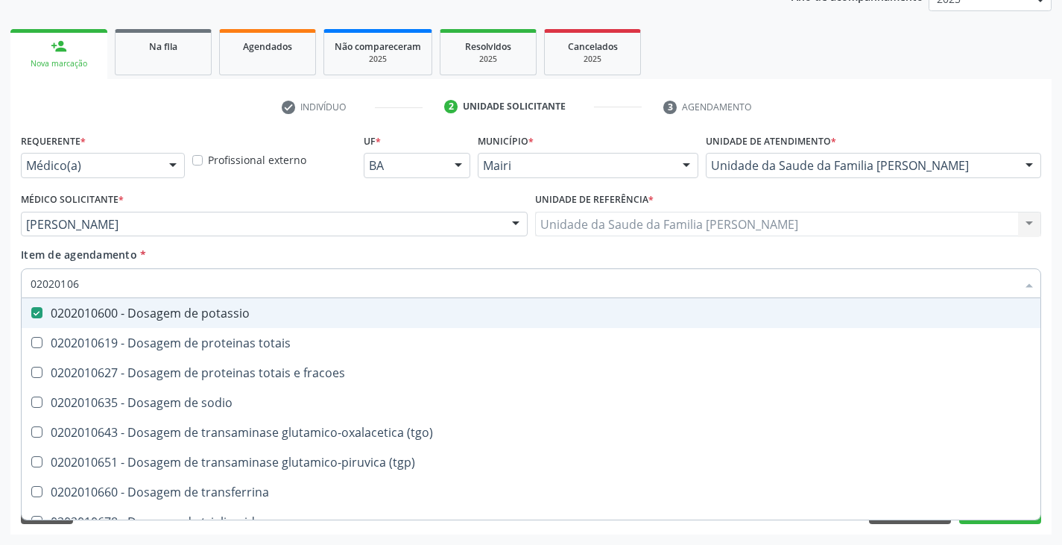
type input "0202010"
checkbox potassio "false"
checkbox \(tgo\) "true"
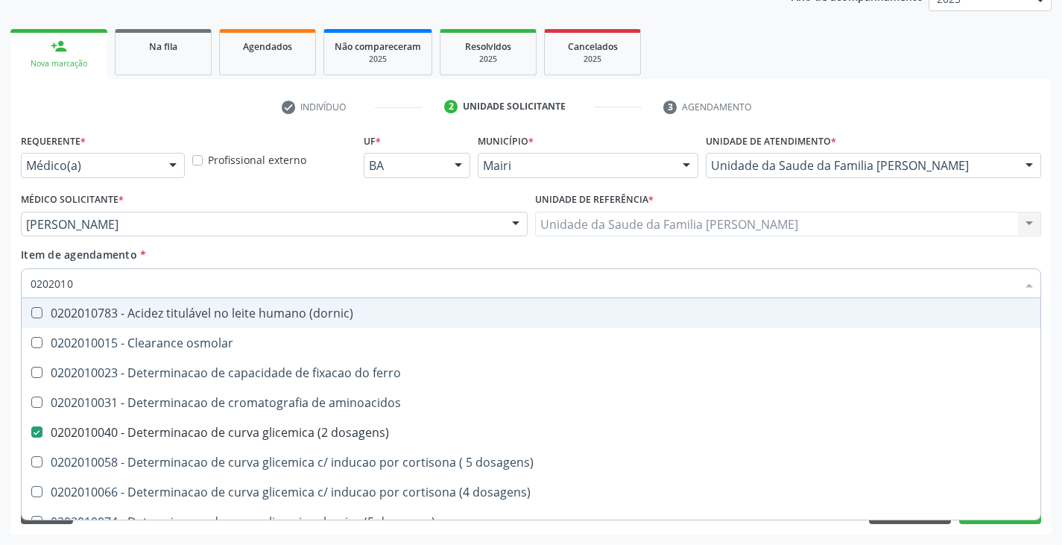
type input "02020106"
checkbox \(dornic\) "true"
checkbox dosagens\) "false"
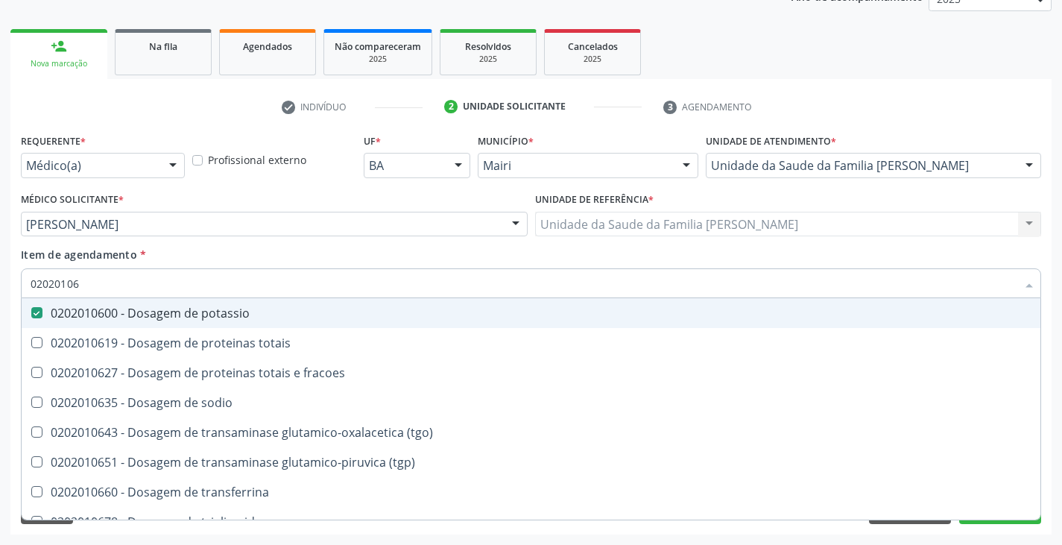
type input "020201067"
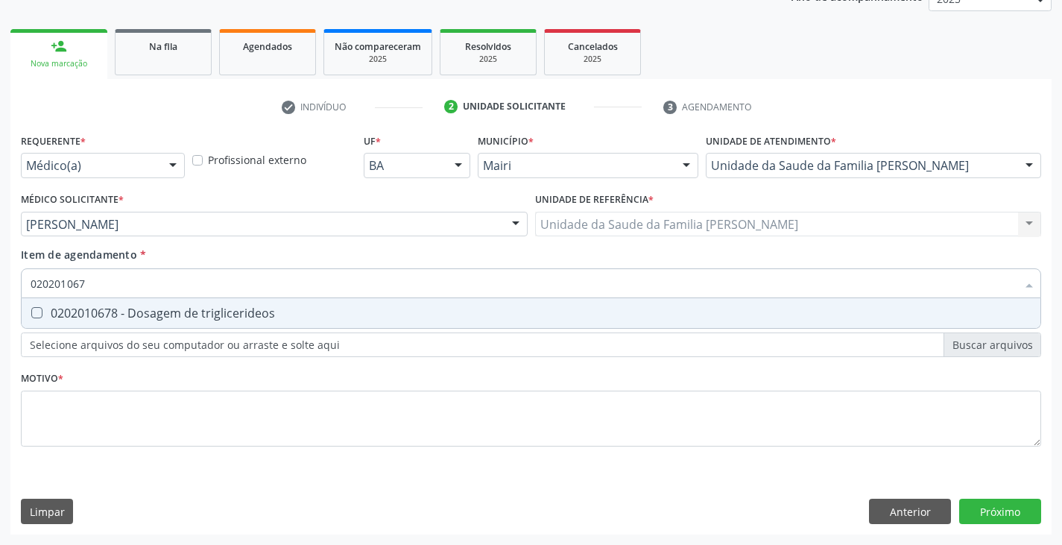
click at [89, 311] on div "0202010678 - Dosagem de triglicerideos" at bounding box center [531, 313] width 1001 height 12
checkbox triglicerideos "true"
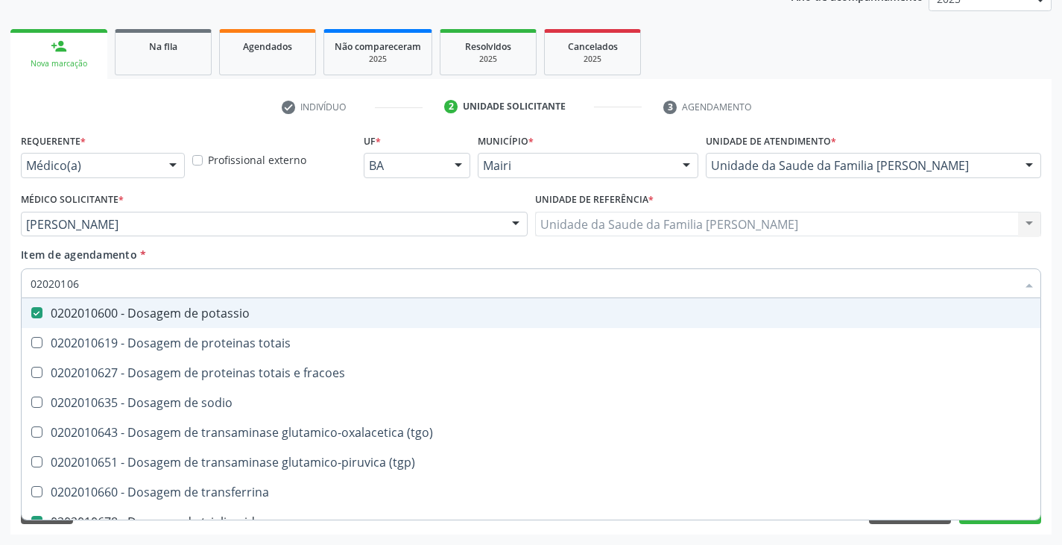
type input "0202010"
checkbox potassio "false"
checkbox \(tgo\) "true"
checkbox triglicerideos "false"
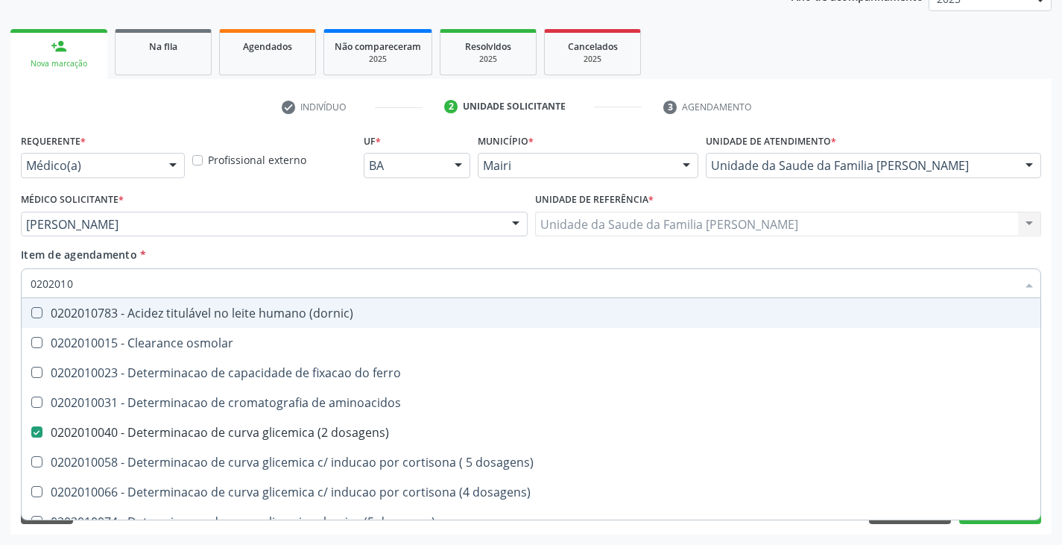
type input "02020104"
checkbox dosagens\) "false"
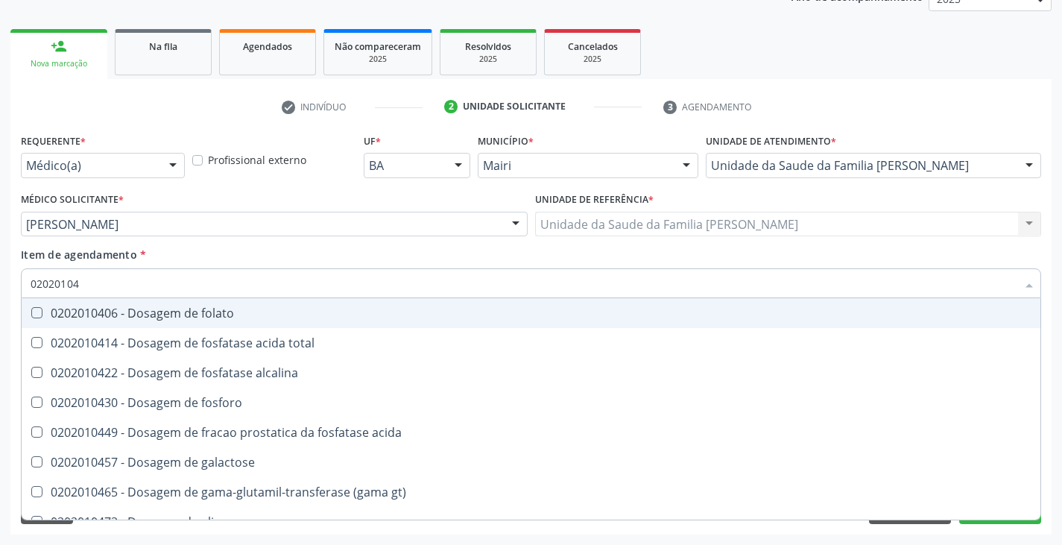
type input "020201047"
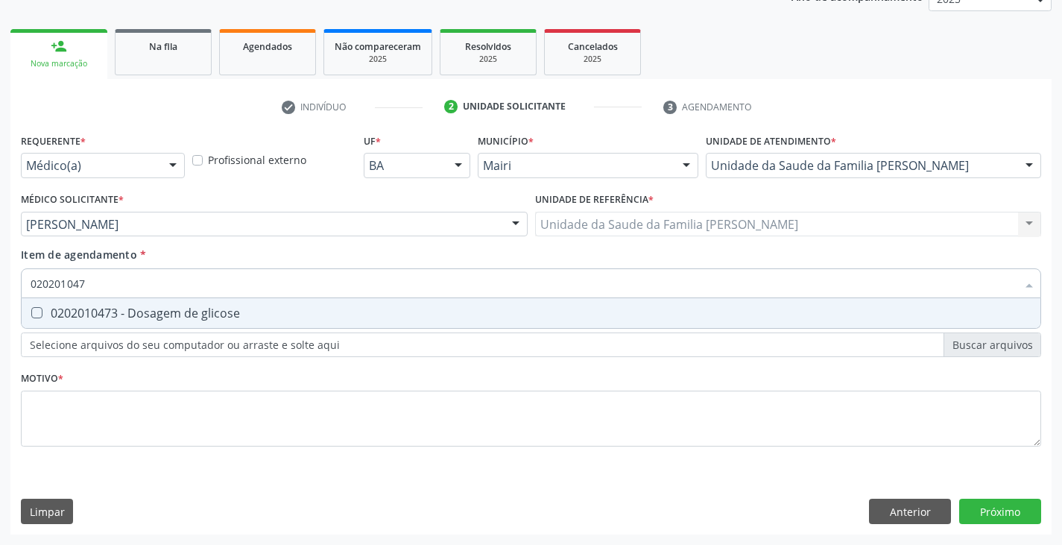
click at [89, 311] on div "0202010473 - Dosagem de glicose" at bounding box center [531, 313] width 1001 height 12
checkbox glicose "true"
type input "02020104"
checkbox glicose "false"
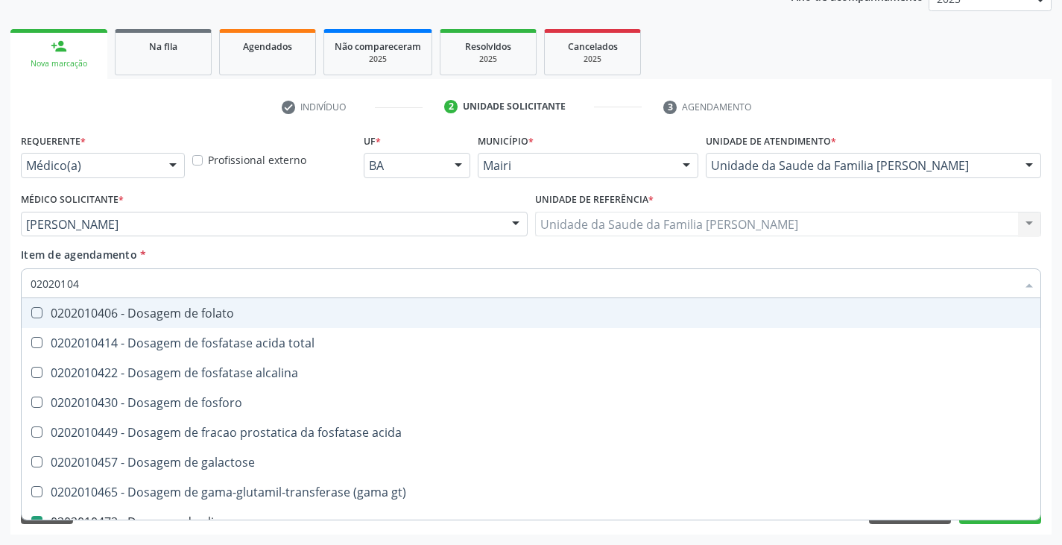
type input "0202010"
checkbox acida "true"
checkbox glicose "false"
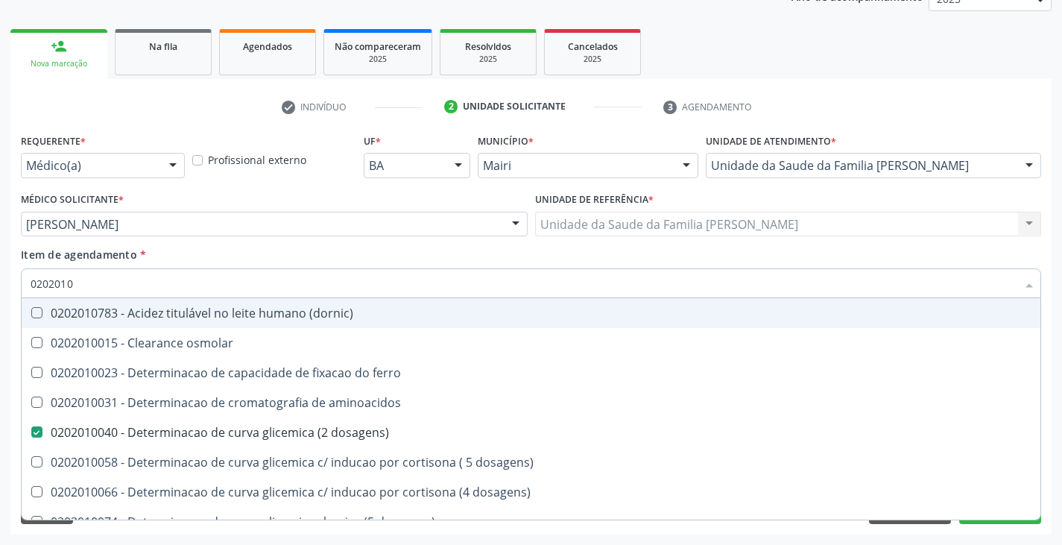
type input "02020105"
checkbox dosagens\) "false"
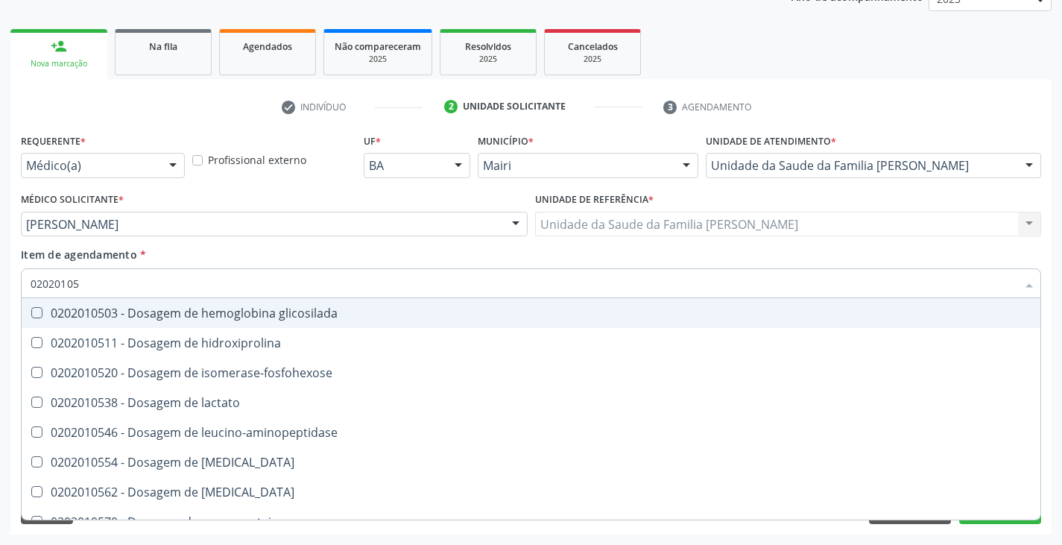
type input "020201050"
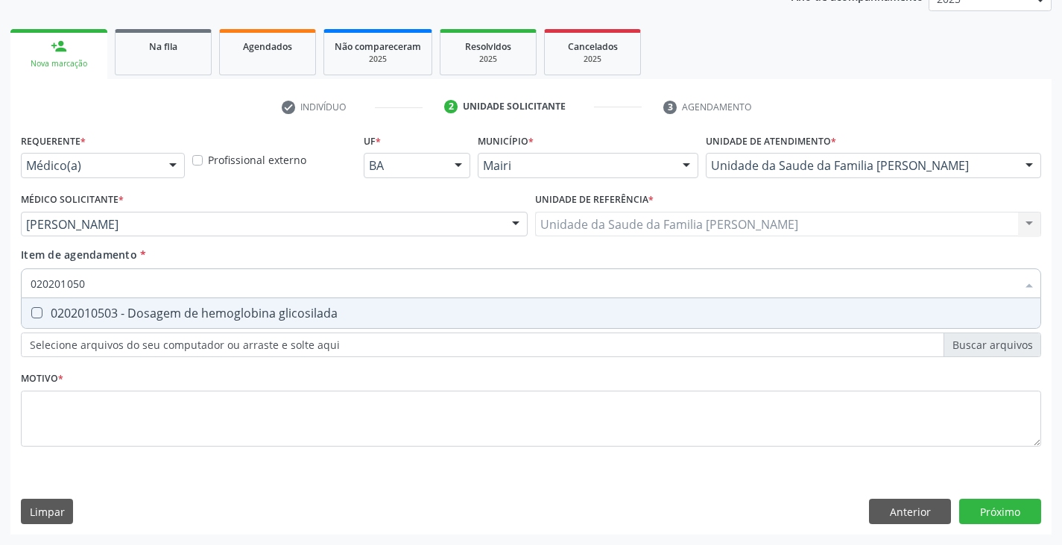
click at [89, 311] on div "0202010503 - Dosagem de hemoglobina glicosilada" at bounding box center [531, 313] width 1001 height 12
checkbox glicosilada "true"
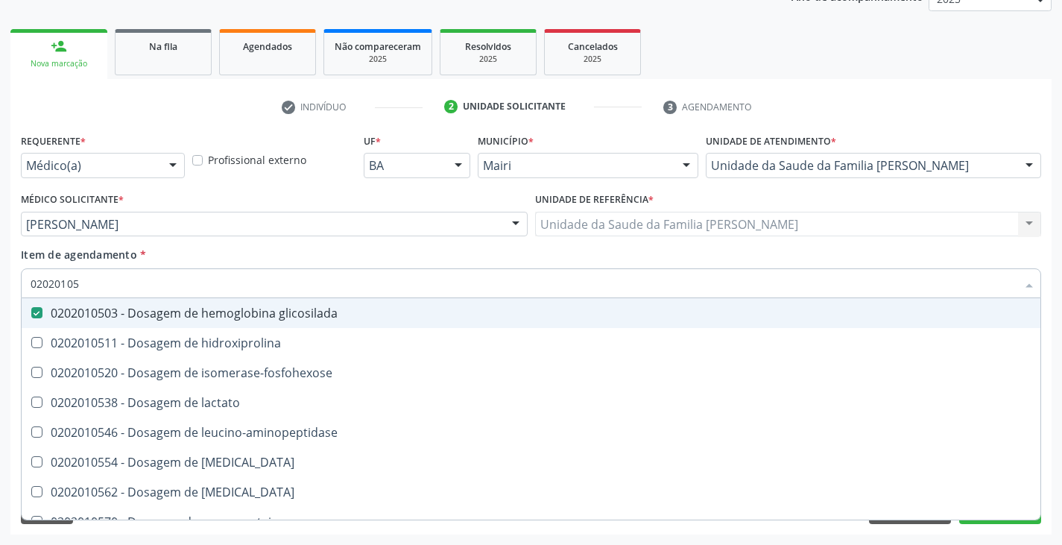
type input "0202010"
checkbox glicosilada "false"
checkbox leucino-aminopeptidase "true"
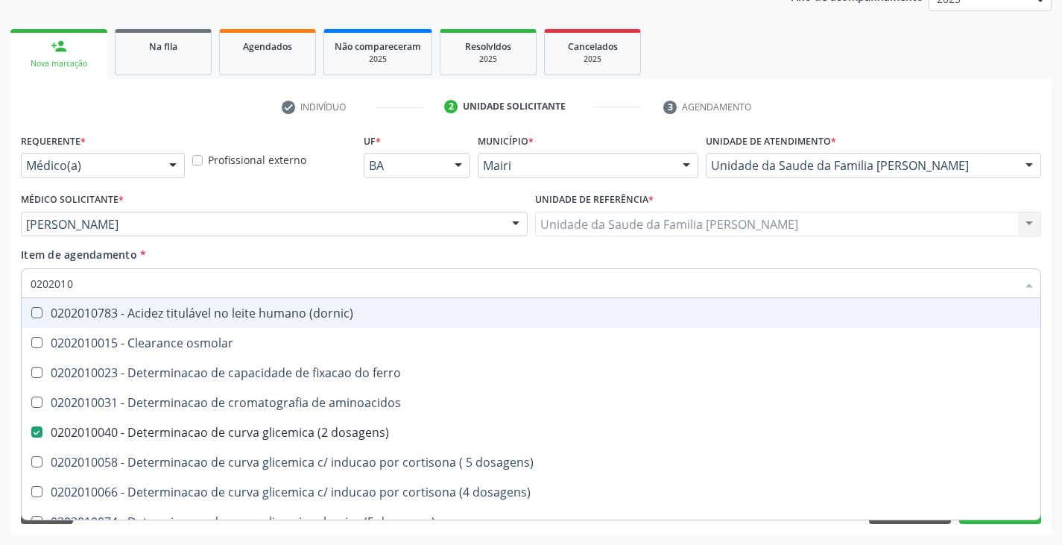
type input "020201"
checkbox hdl "false"
checkbox ldl "false"
checkbox total "false"
checkbox creatinina "false"
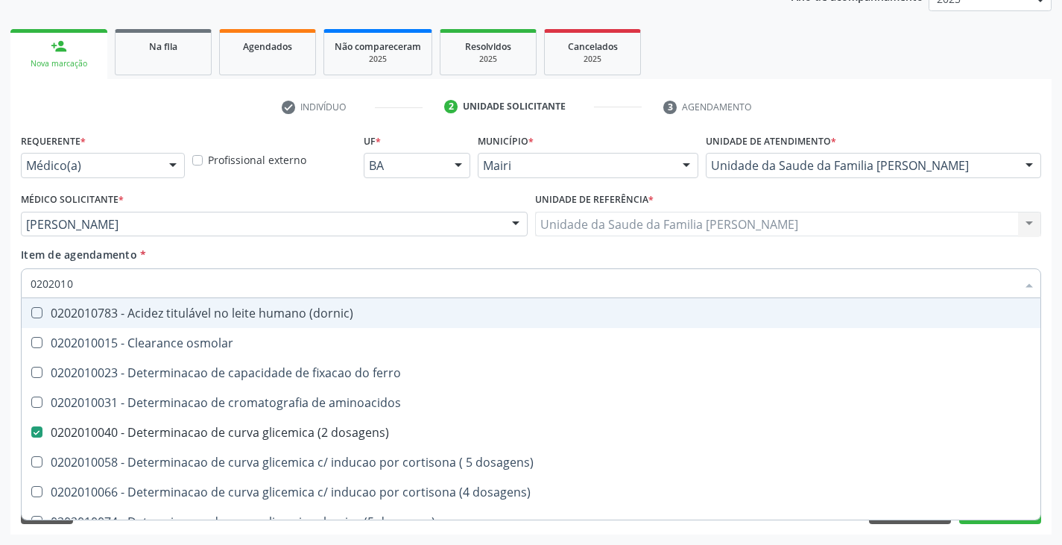
checkbox alfa-hidroxibutirica "true"
checkbox glutamica "true"
checkbox latica "true"
checkbox ferritina "true"
checkbox glicose "false"
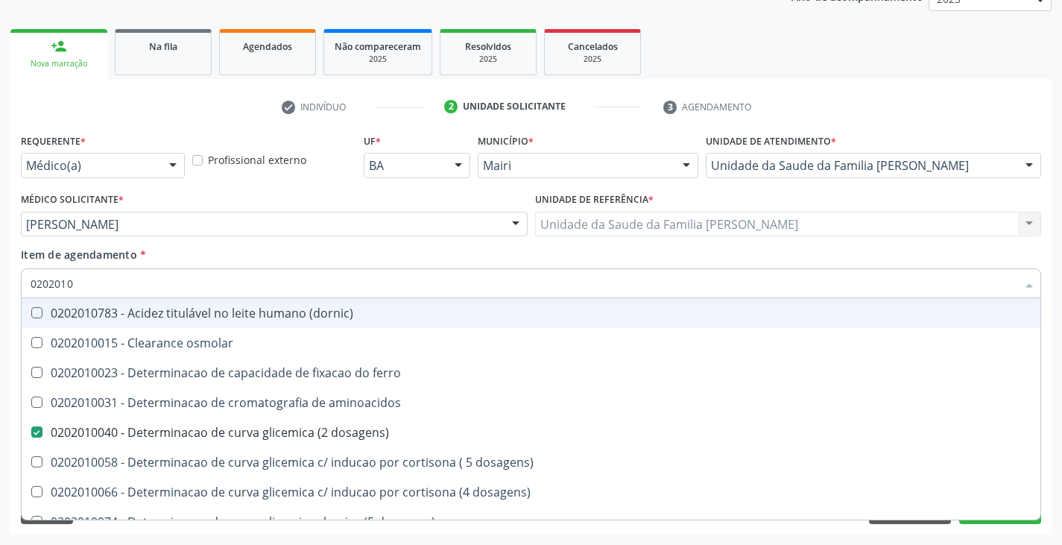
checkbox glicosilada "false"
checkbox magnesio "true"
checkbox porfirinas "true"
checkbox potassio "false"
checkbox triglicerideos "false"
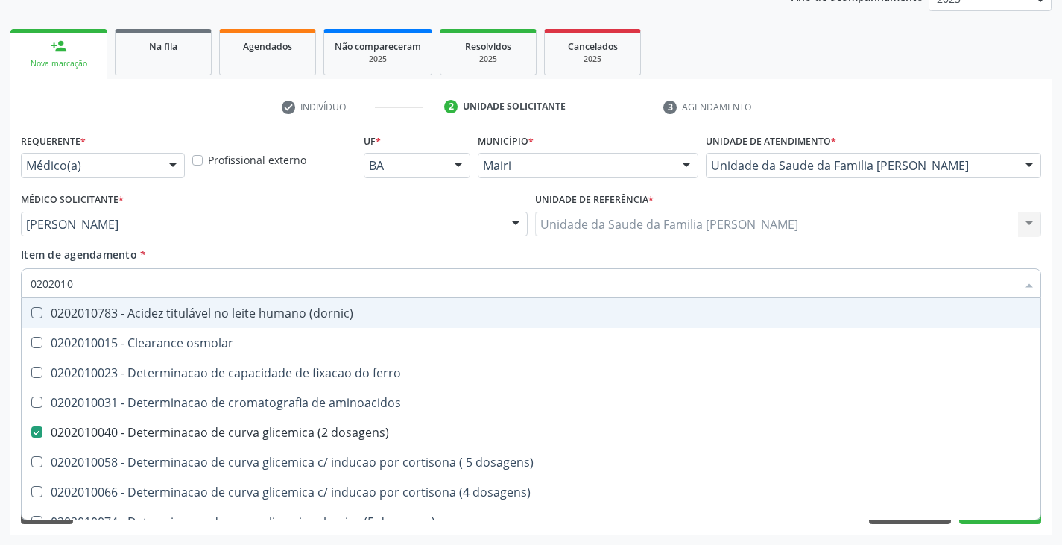
checkbox ureia "true"
type input "02020"
checkbox dosagens\) "false"
checkbox hdl "false"
checkbox ldl "false"
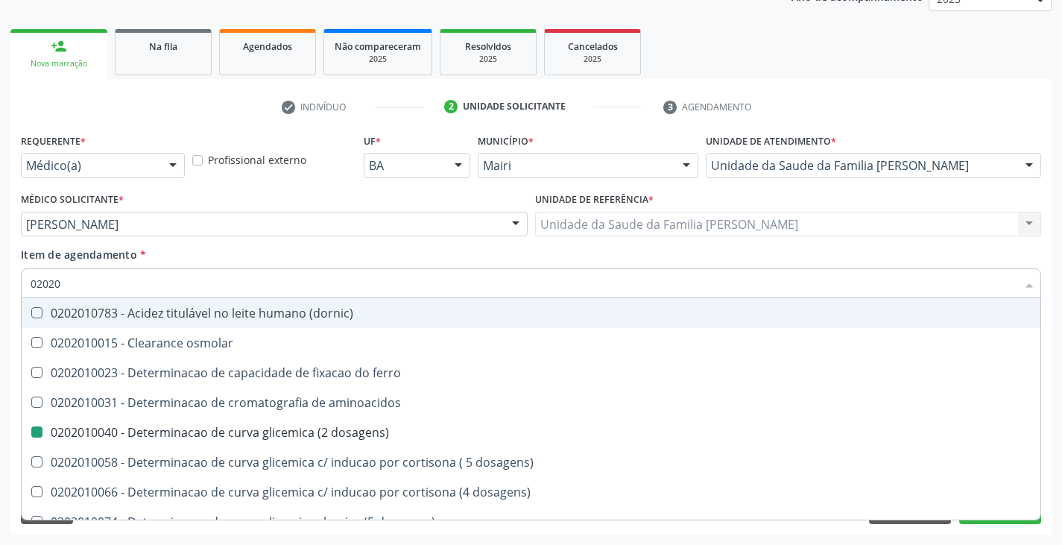
checkbox total "false"
checkbox creatinina "false"
checkbox alfa-hidroxibutirica "true"
checkbox glicose "false"
checkbox glicosilada "false"
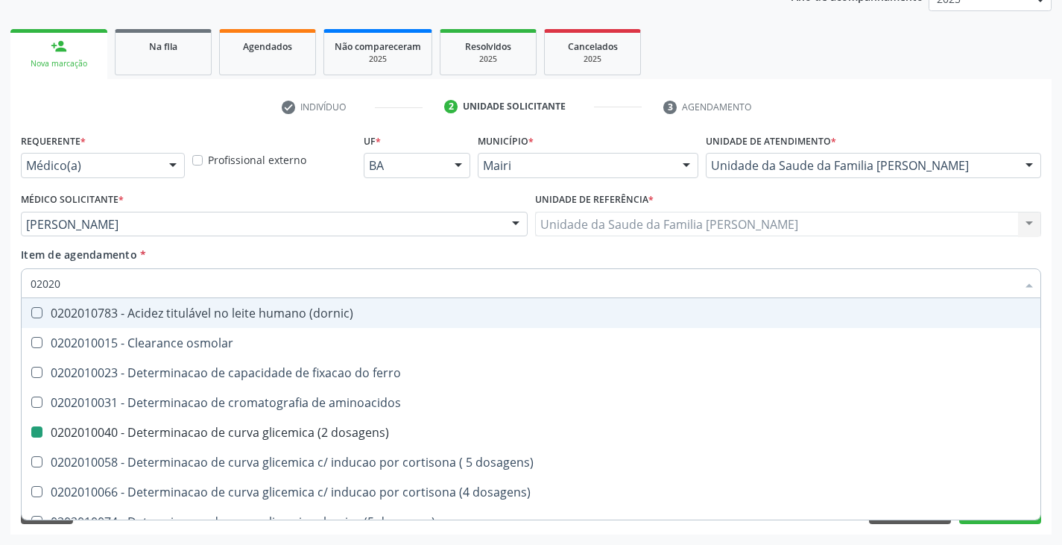
checkbox potassio "false"
checkbox triglicerideos "false"
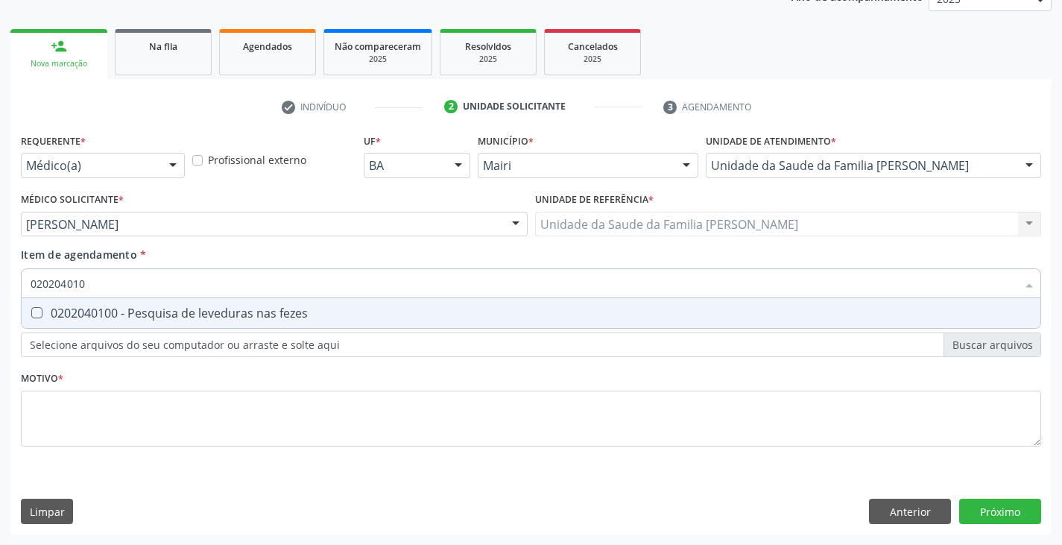
type input "0202040100"
click at [88, 312] on div "0202040100 - Pesquisa de leveduras nas fezes" at bounding box center [531, 313] width 1001 height 12
checkbox fezes "true"
type input "02020401"
checkbox fezes "false"
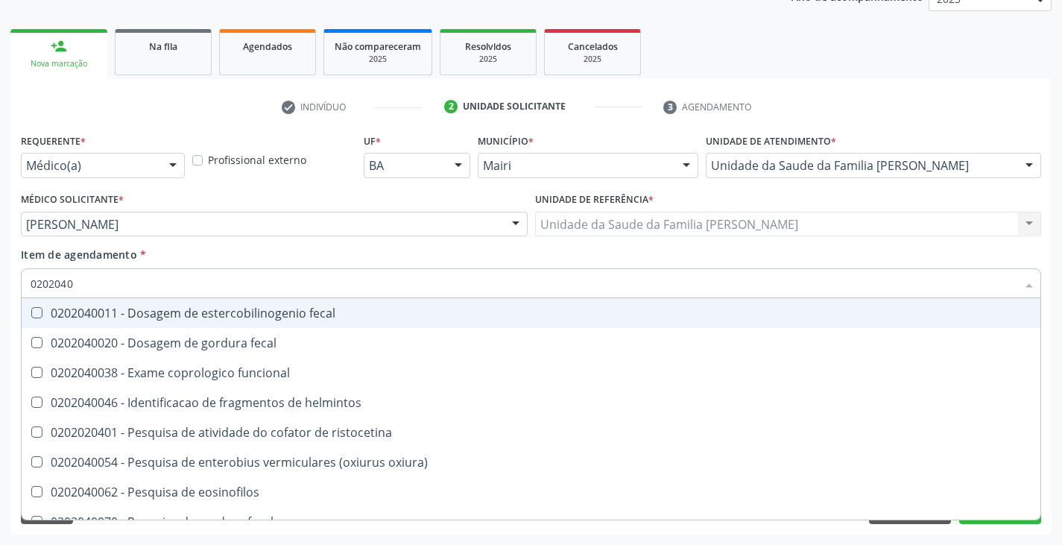
type input "020204"
checkbox fezes "false"
checkbox fezes "true"
type input "02020"
checkbox fezes "false"
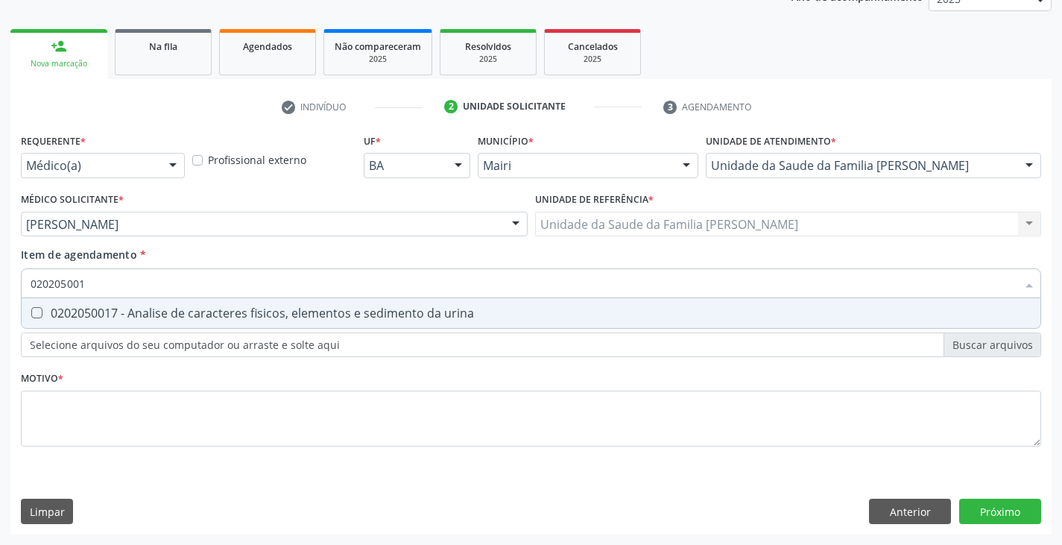
type input "0202050017"
click at [88, 312] on div "0202050017 - Analise de caracteres fisicos, elementos e sedimento da urina" at bounding box center [531, 313] width 1001 height 12
checkbox urina "true"
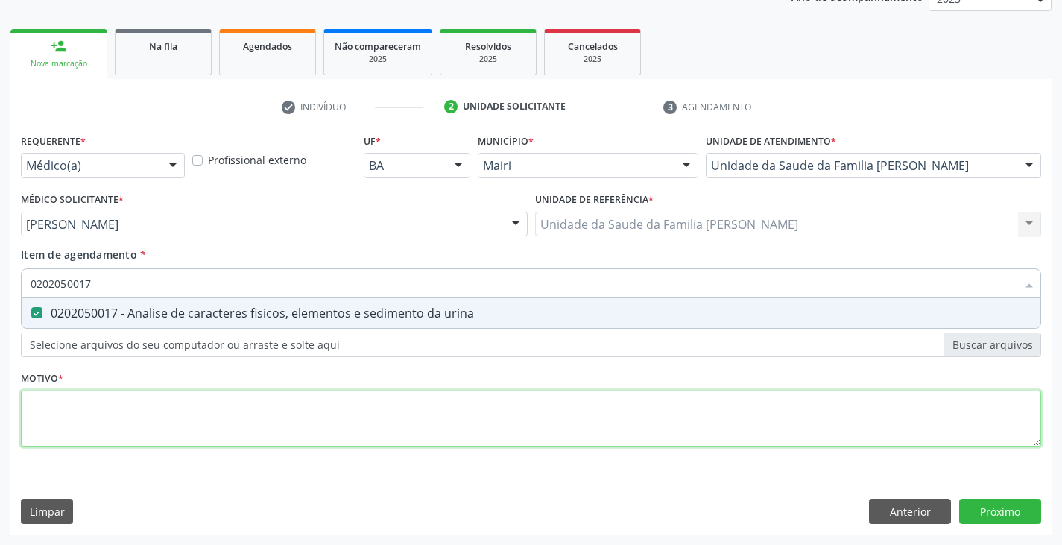
click at [78, 422] on div "Requerente * Médico(a) Médico(a) Enfermeiro(a) Paciente Nenhum resultado encont…" at bounding box center [531, 298] width 1020 height 337
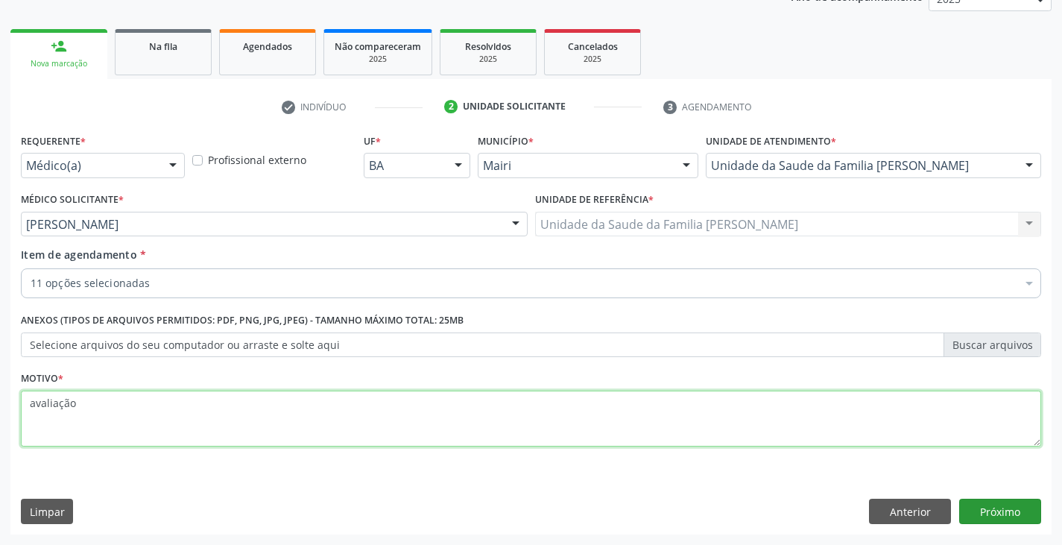
type textarea "avaliação"
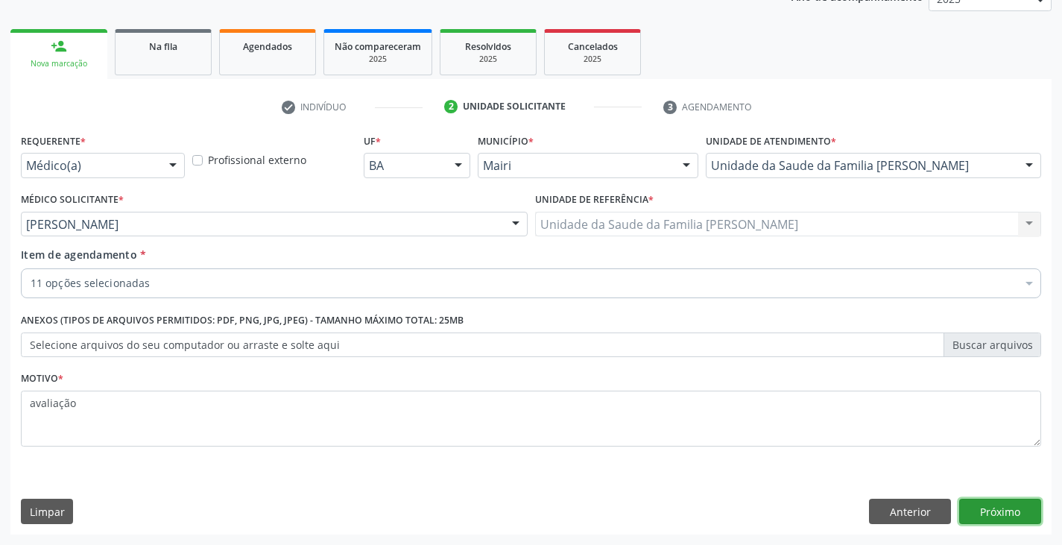
click at [994, 518] on button "Próximo" at bounding box center [1000, 510] width 82 height 25
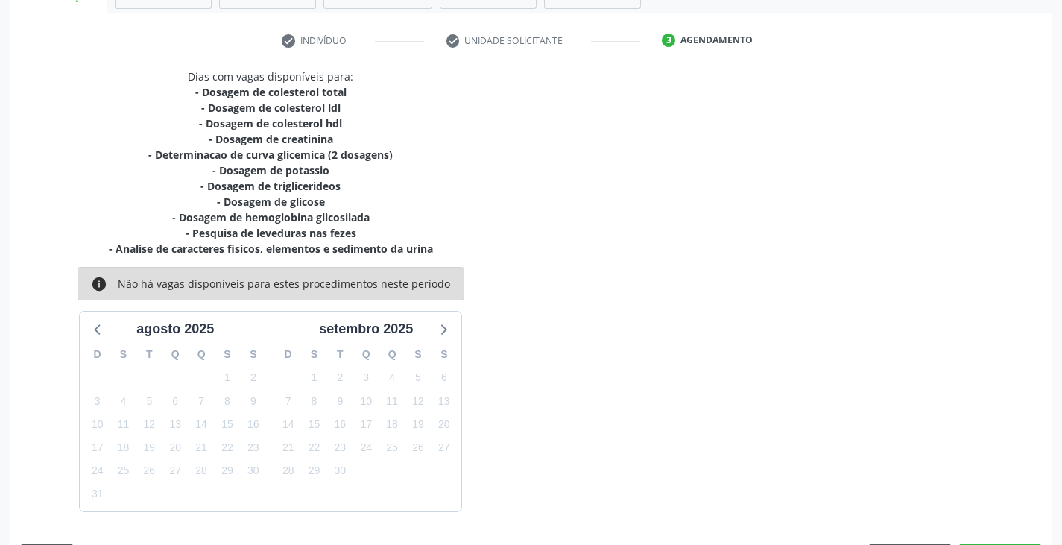
scroll to position [304, 0]
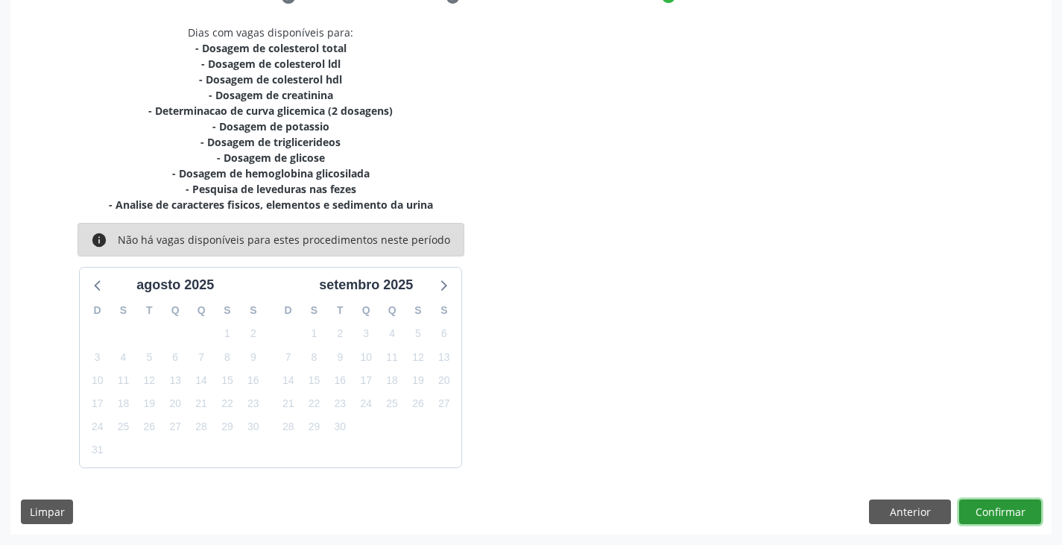
click at [1009, 516] on button "Confirmar" at bounding box center [1000, 511] width 82 height 25
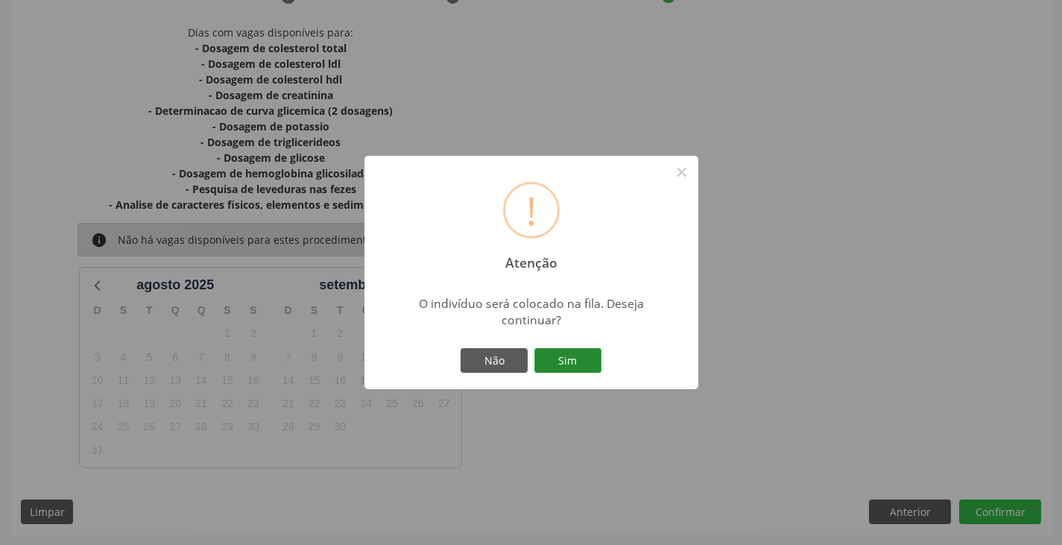
click at [580, 352] on button "Sim" at bounding box center [567, 360] width 67 height 25
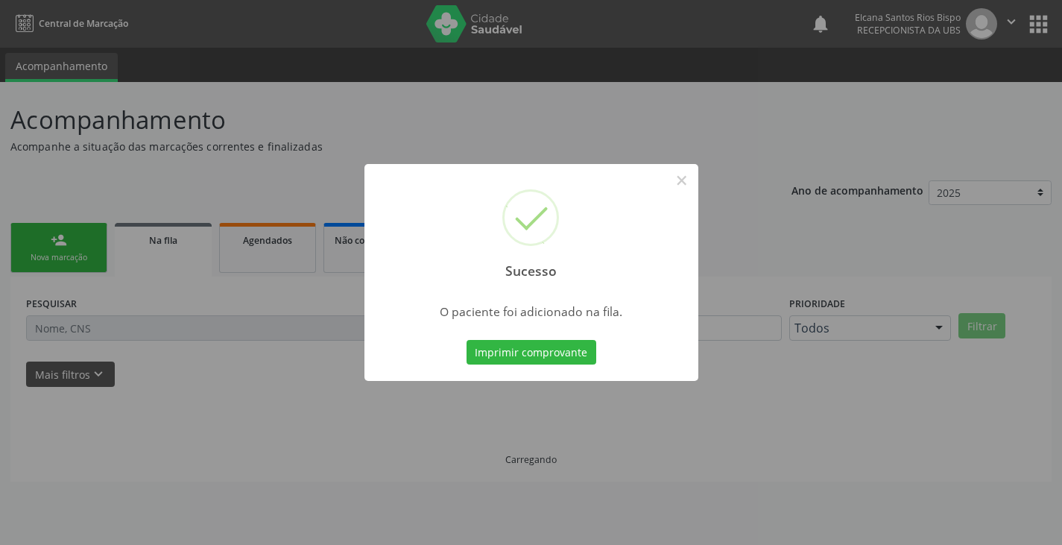
scroll to position [0, 0]
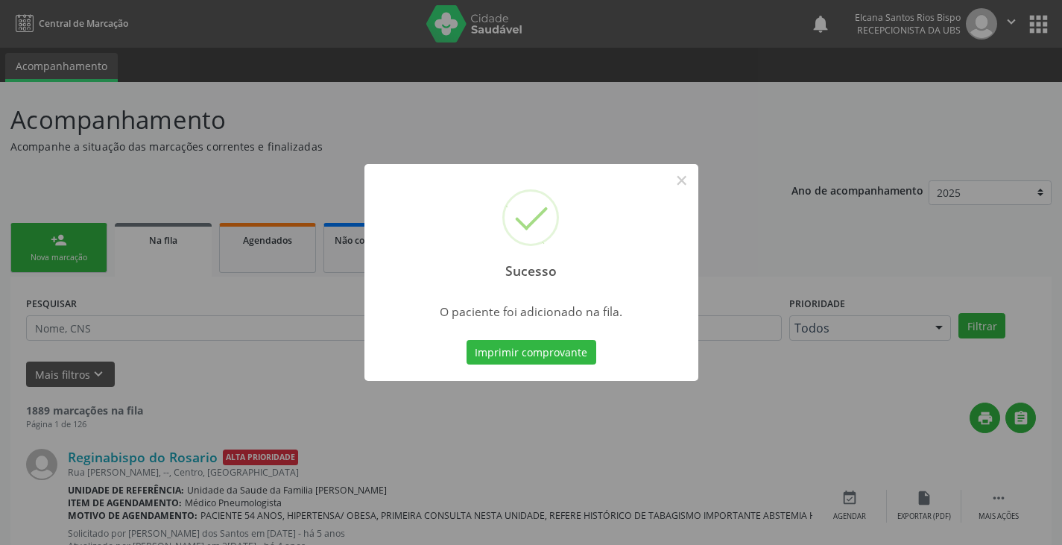
click at [581, 352] on button "Imprimir comprovante" at bounding box center [531, 352] width 130 height 25
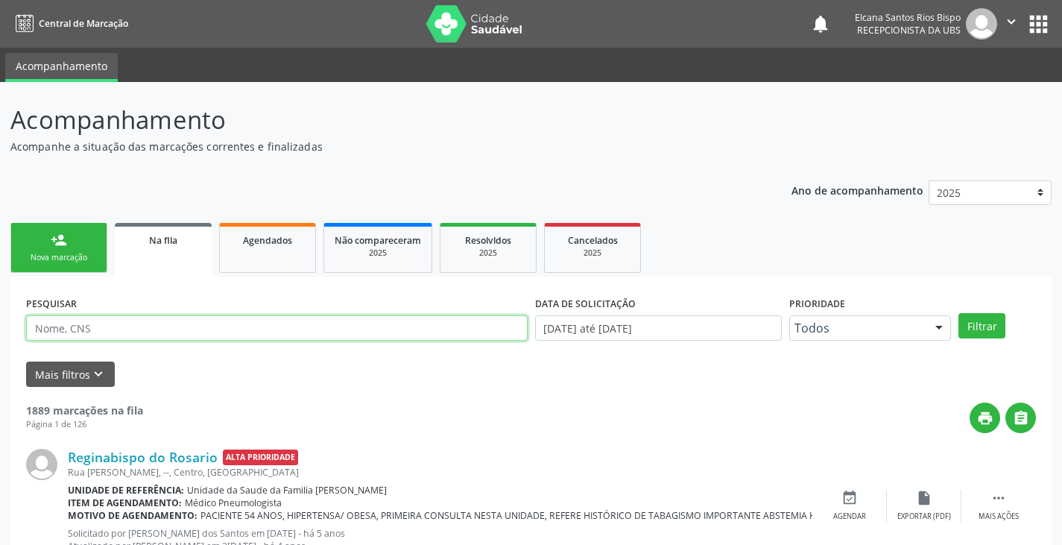
click at [112, 328] on input "text" at bounding box center [276, 327] width 501 height 25
paste input "708 9037 7366 5417"
type input "708 9037 7366 5417"
click at [958, 313] on button "Filtrar" at bounding box center [981, 325] width 47 height 25
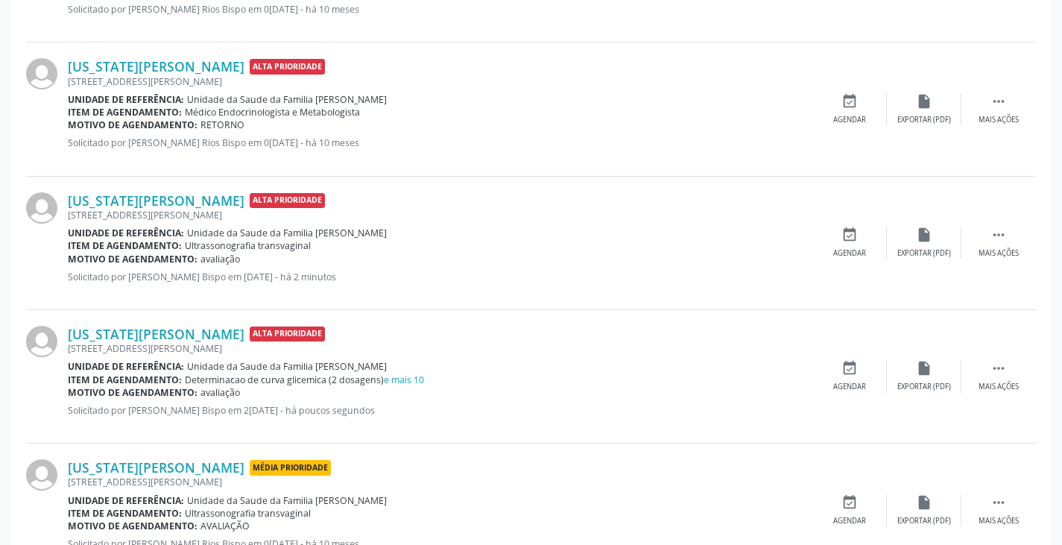
scroll to position [728, 0]
